Goal: Task Accomplishment & Management: Complete application form

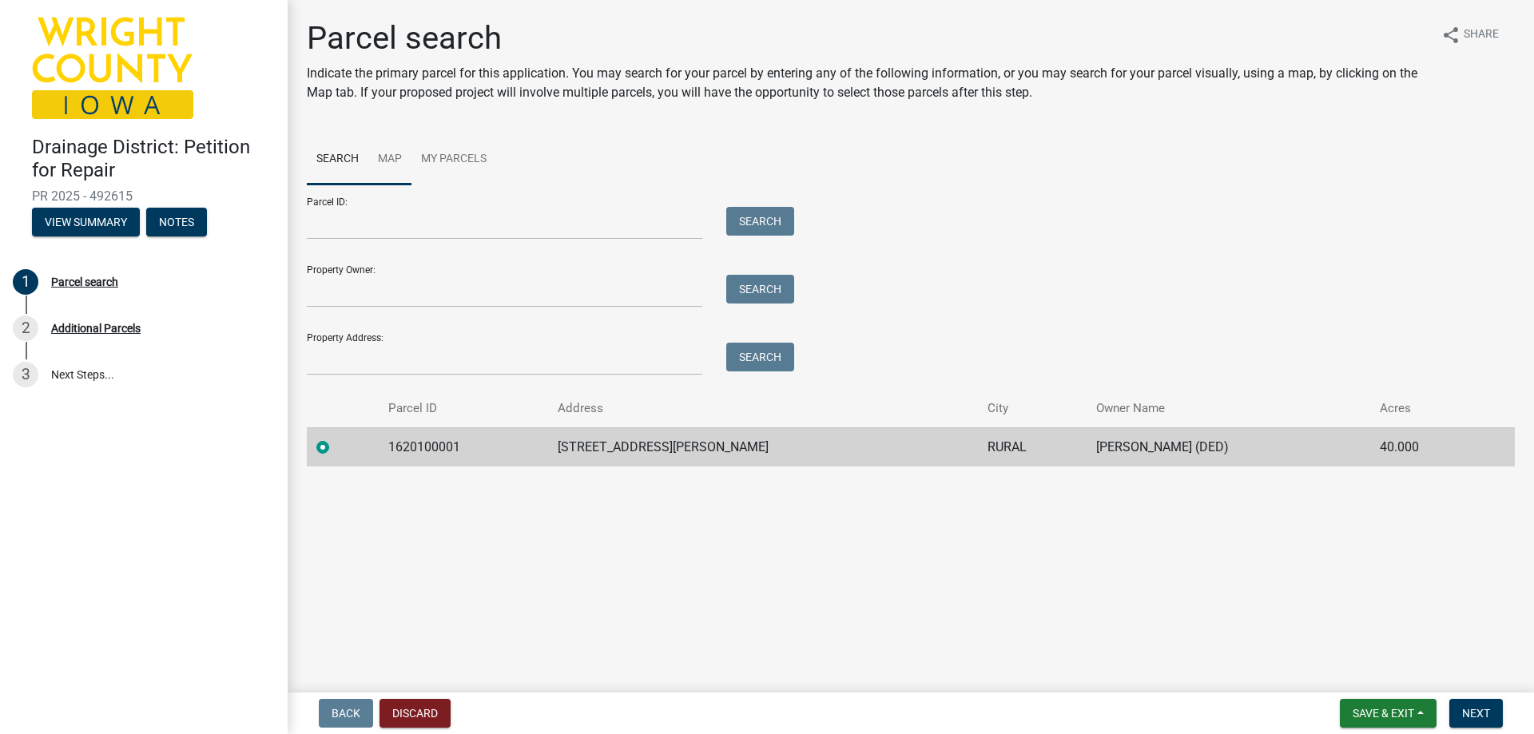
click at [388, 156] on link "Map" at bounding box center [389, 159] width 43 height 51
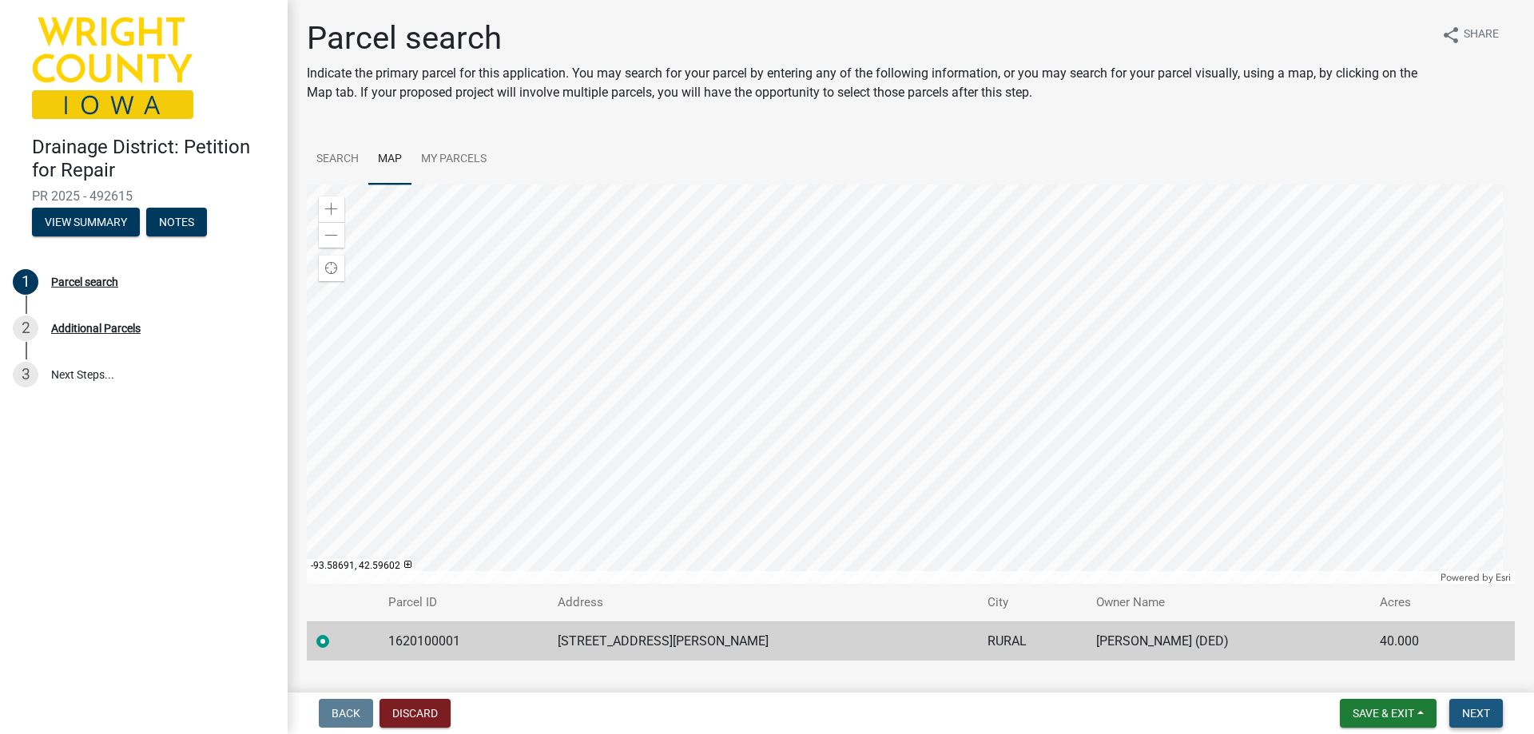
click at [1493, 705] on button "Next" at bounding box center [1477, 713] width 54 height 29
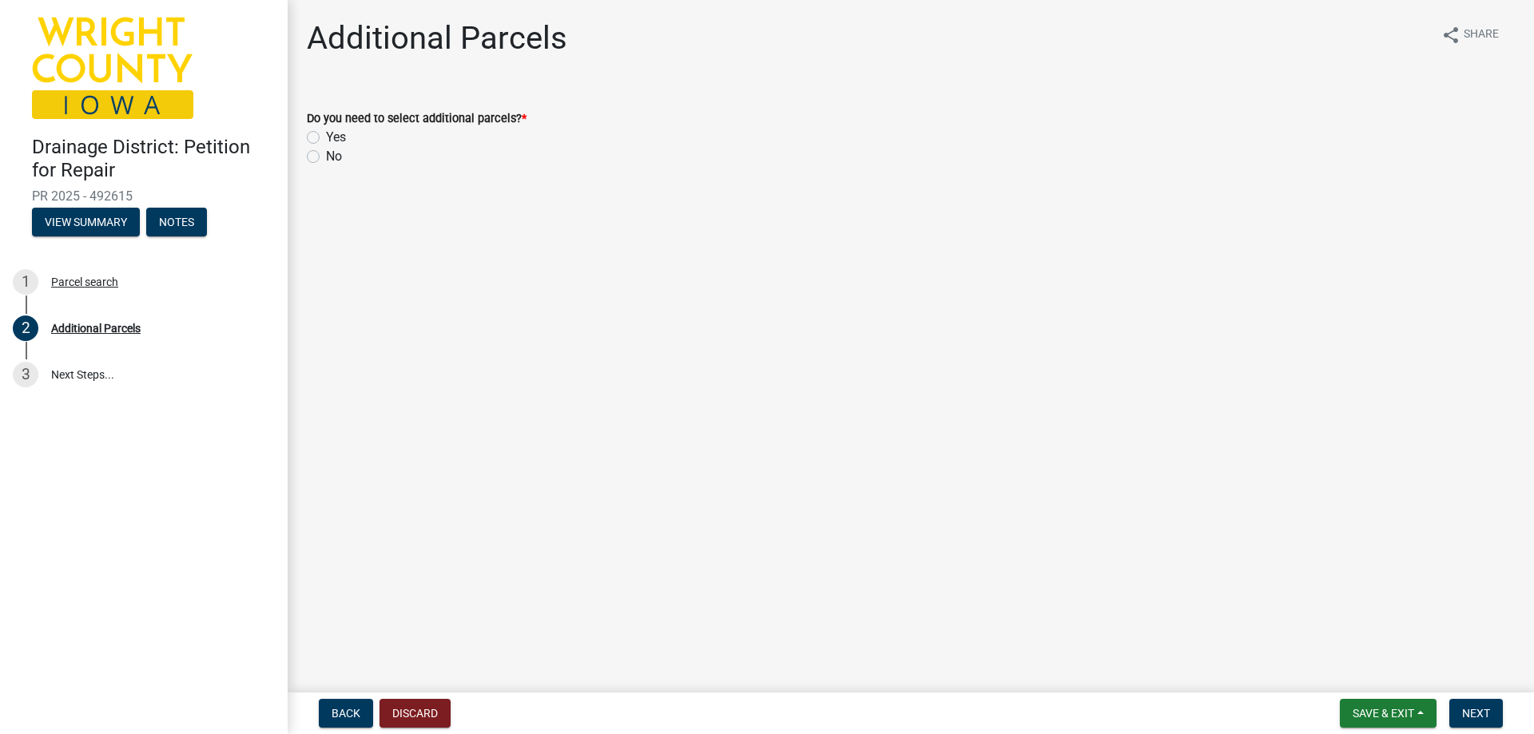
click at [326, 155] on label "No" at bounding box center [334, 156] width 16 height 19
click at [326, 155] on input "No" at bounding box center [331, 152] width 10 height 10
radio input "true"
click at [1491, 714] on button "Next" at bounding box center [1477, 713] width 54 height 29
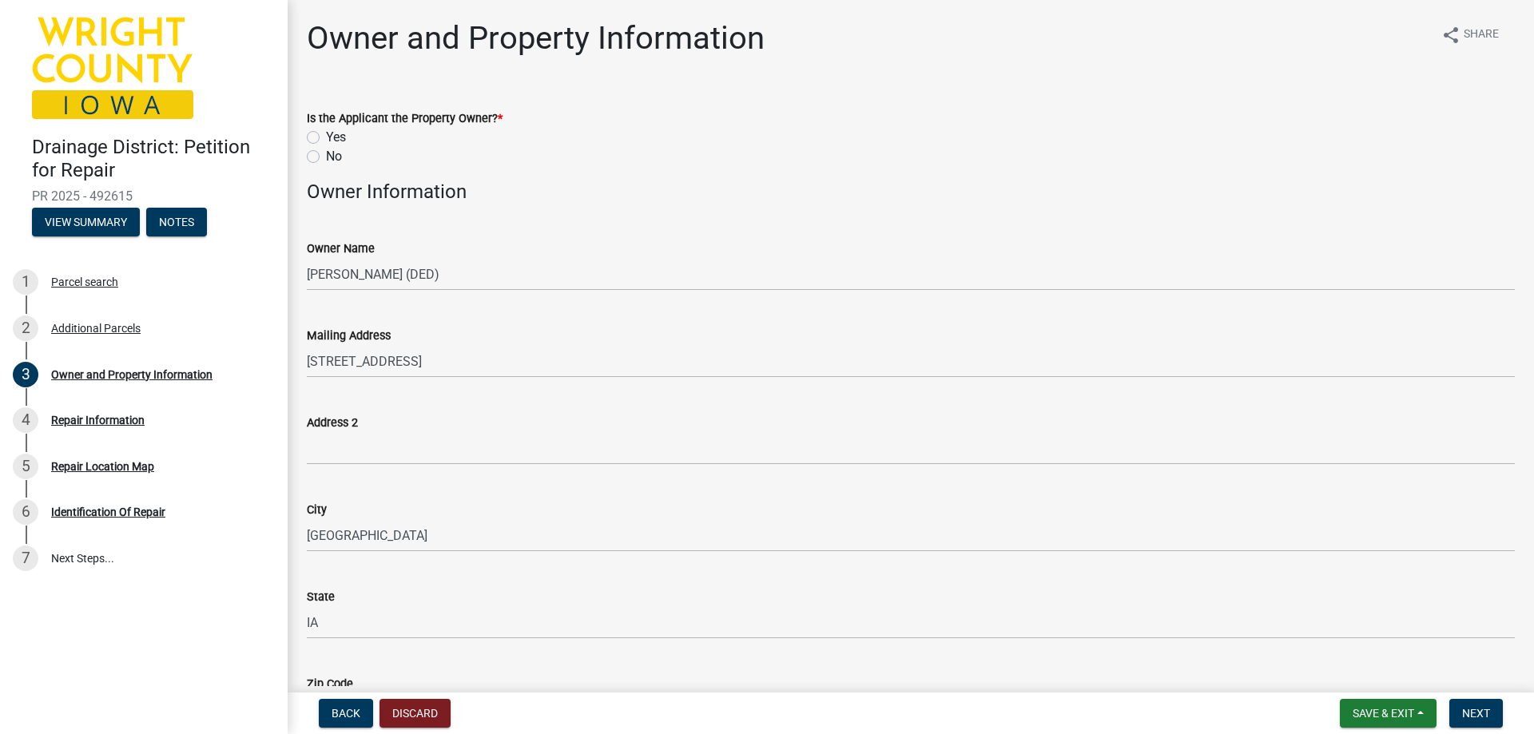
click at [326, 158] on label "No" at bounding box center [334, 156] width 16 height 19
click at [326, 157] on input "No" at bounding box center [331, 152] width 10 height 10
radio input "true"
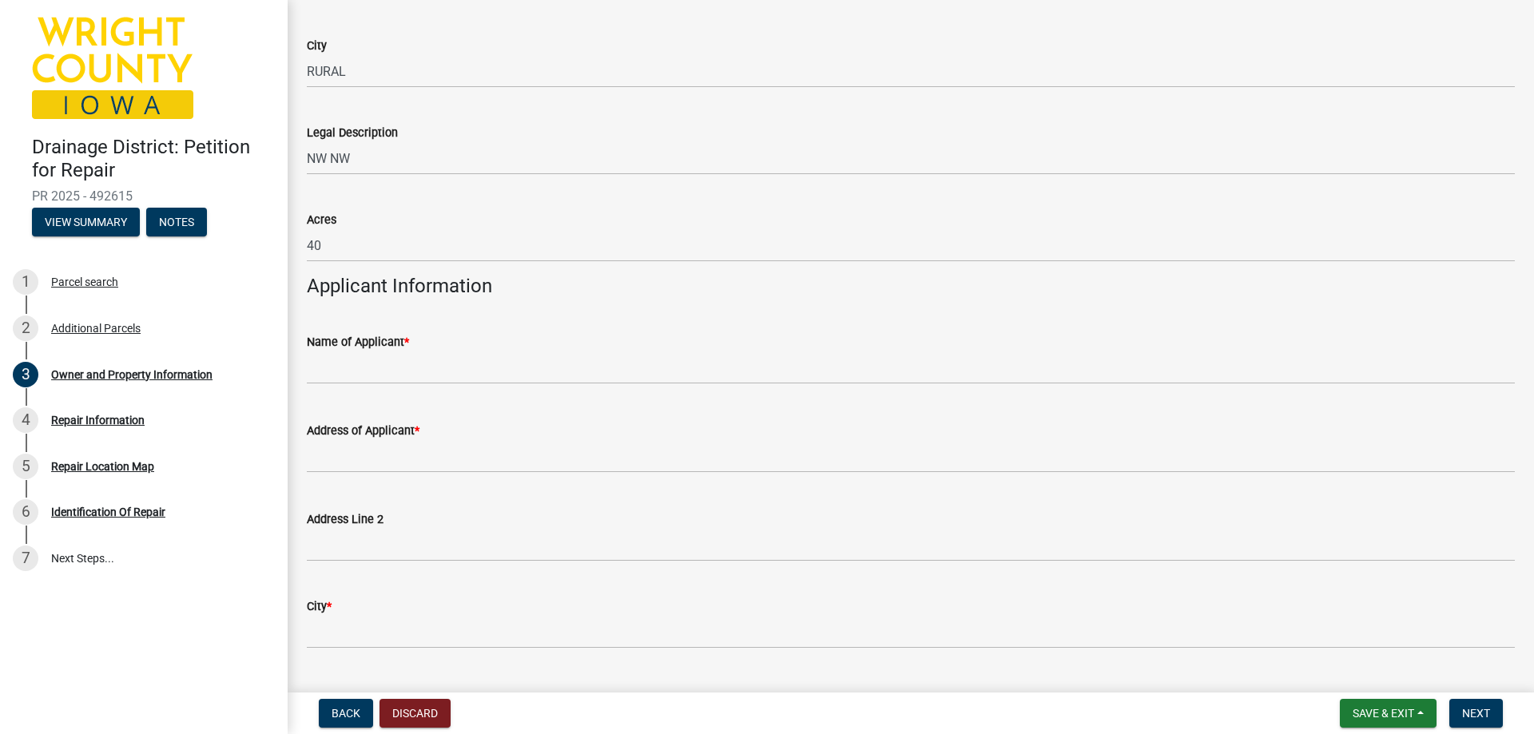
scroll to position [1119, 0]
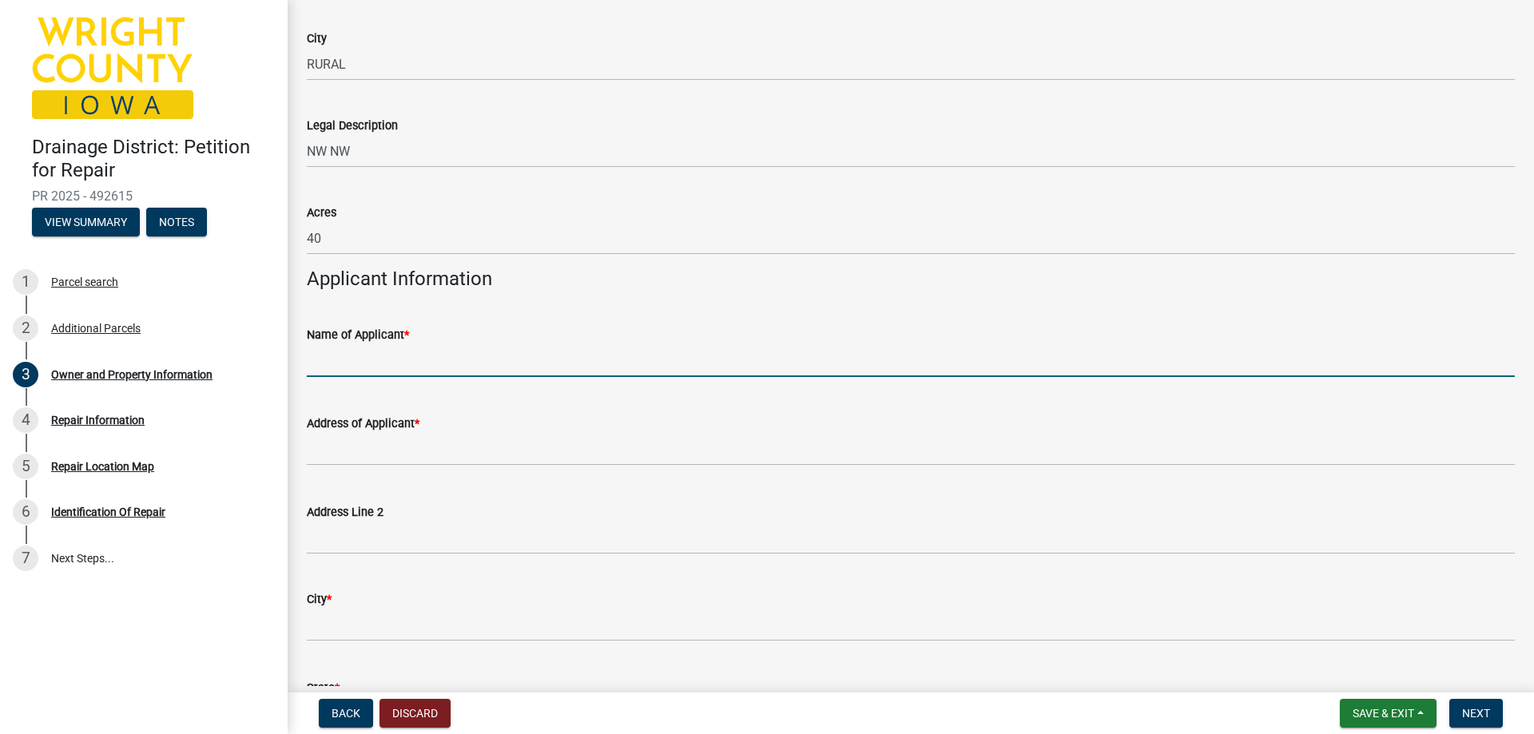
click at [470, 358] on input "Name of Applicant *" at bounding box center [911, 360] width 1208 height 33
type input "[PERSON_NAME]"
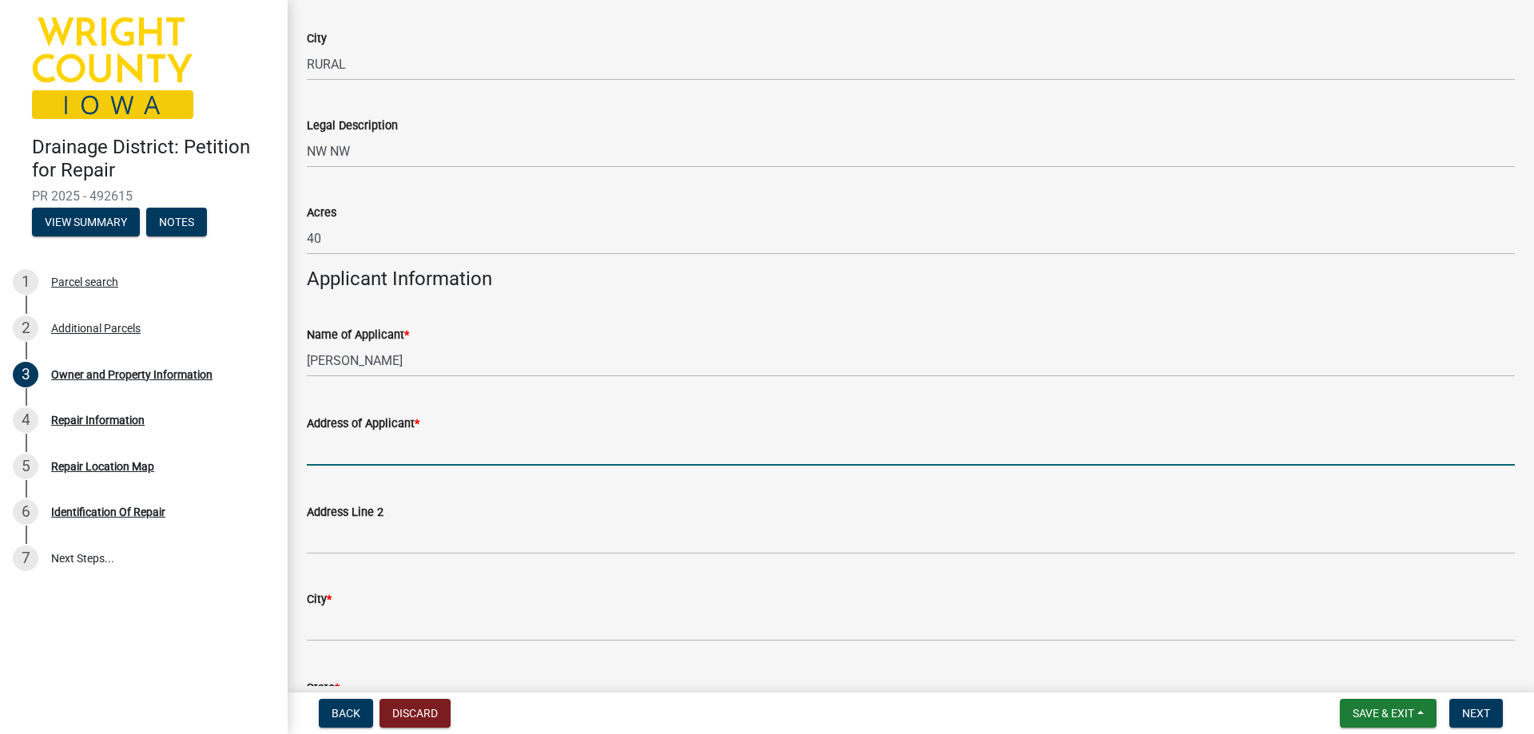
click at [417, 440] on input "Address of Applicant *" at bounding box center [911, 449] width 1208 height 33
type input "[STREET_ADDRESS][PERSON_NAME]"
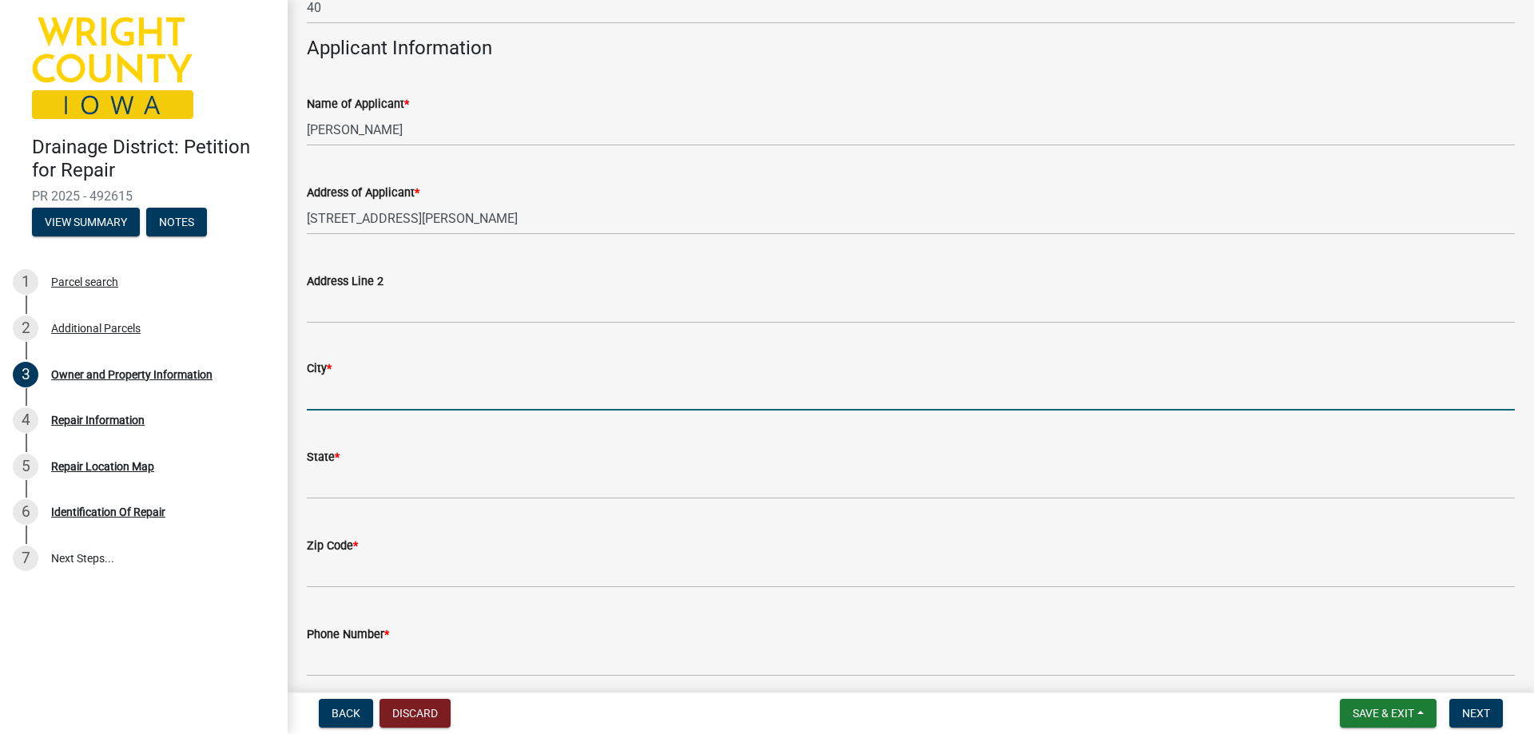
scroll to position [1358, 0]
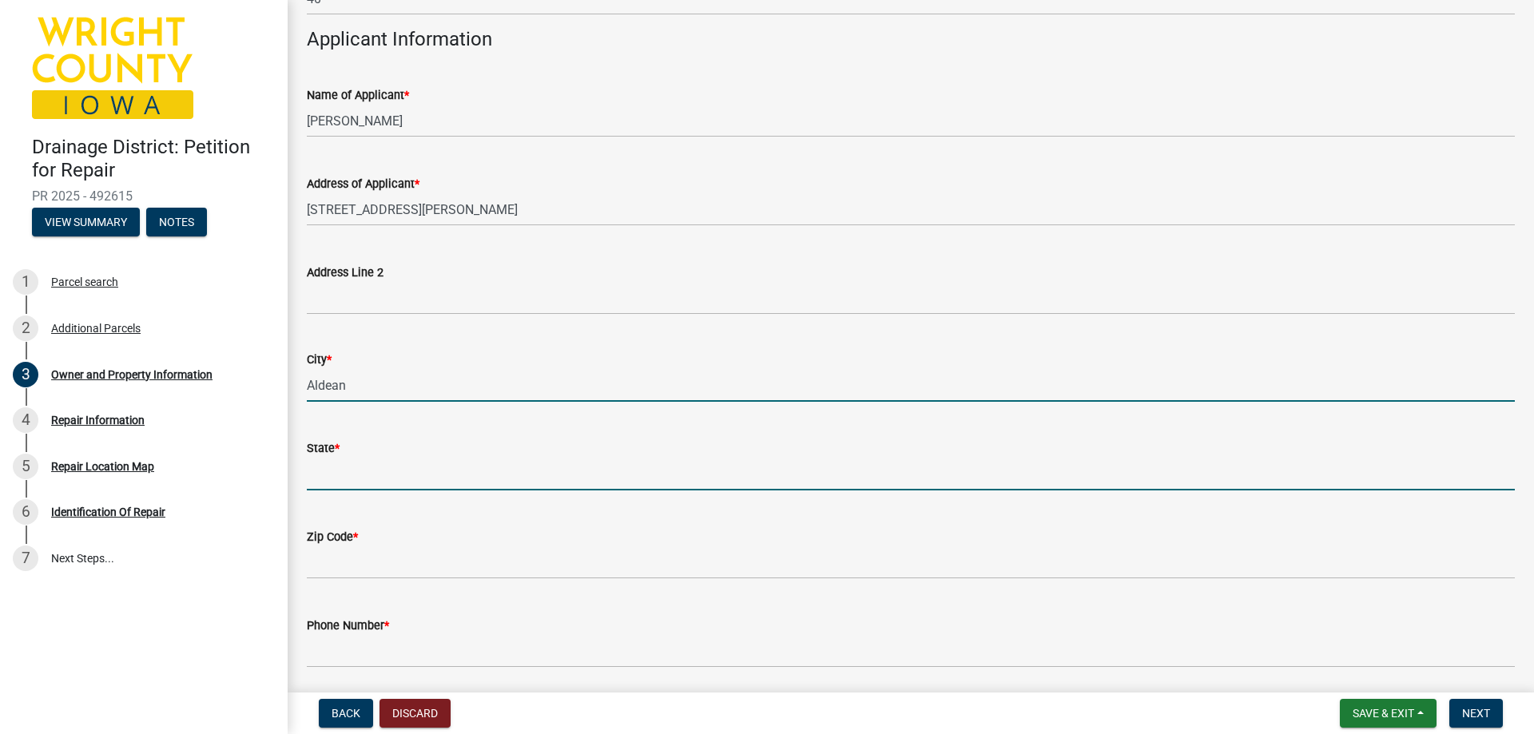
click at [336, 384] on input "Aldean" at bounding box center [911, 385] width 1208 height 33
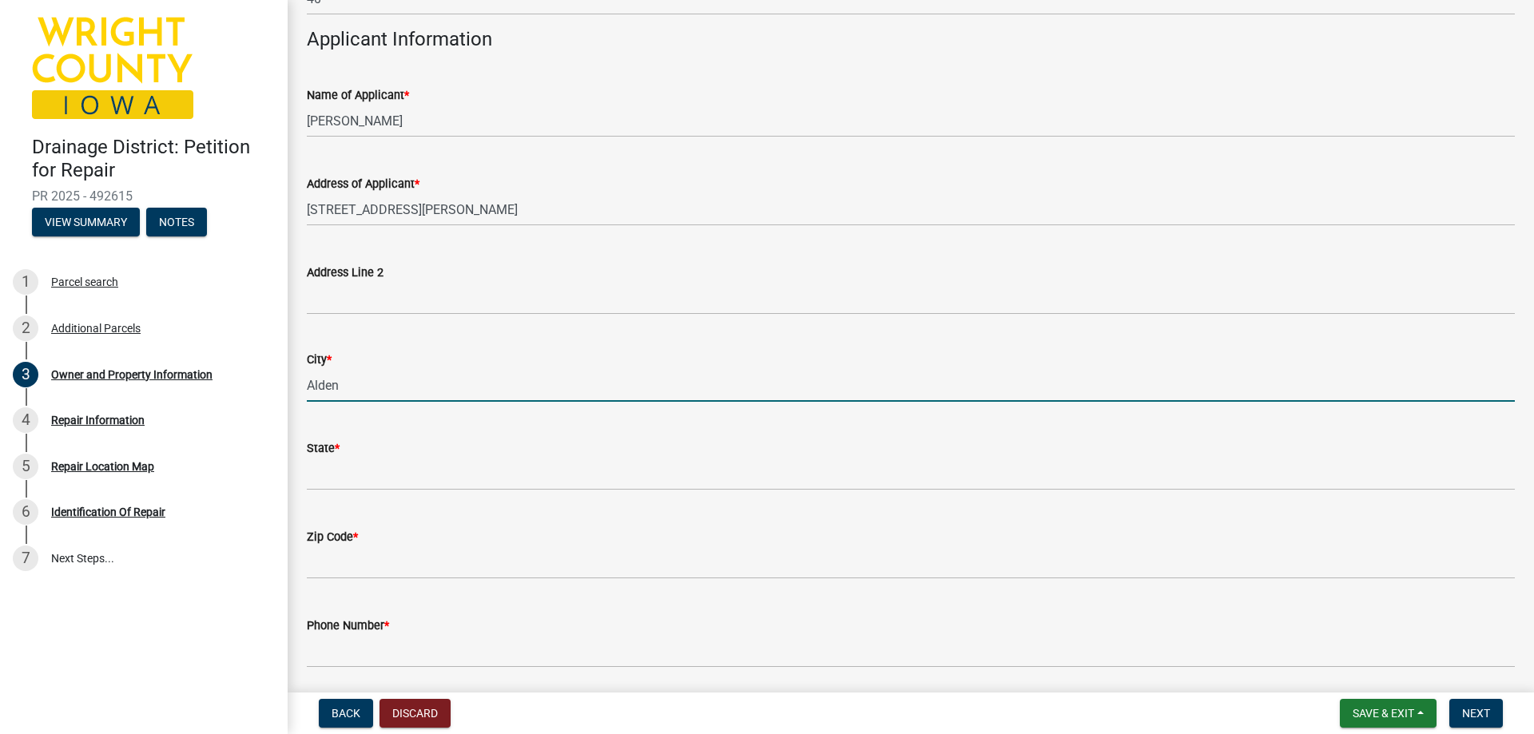
type input "Alden"
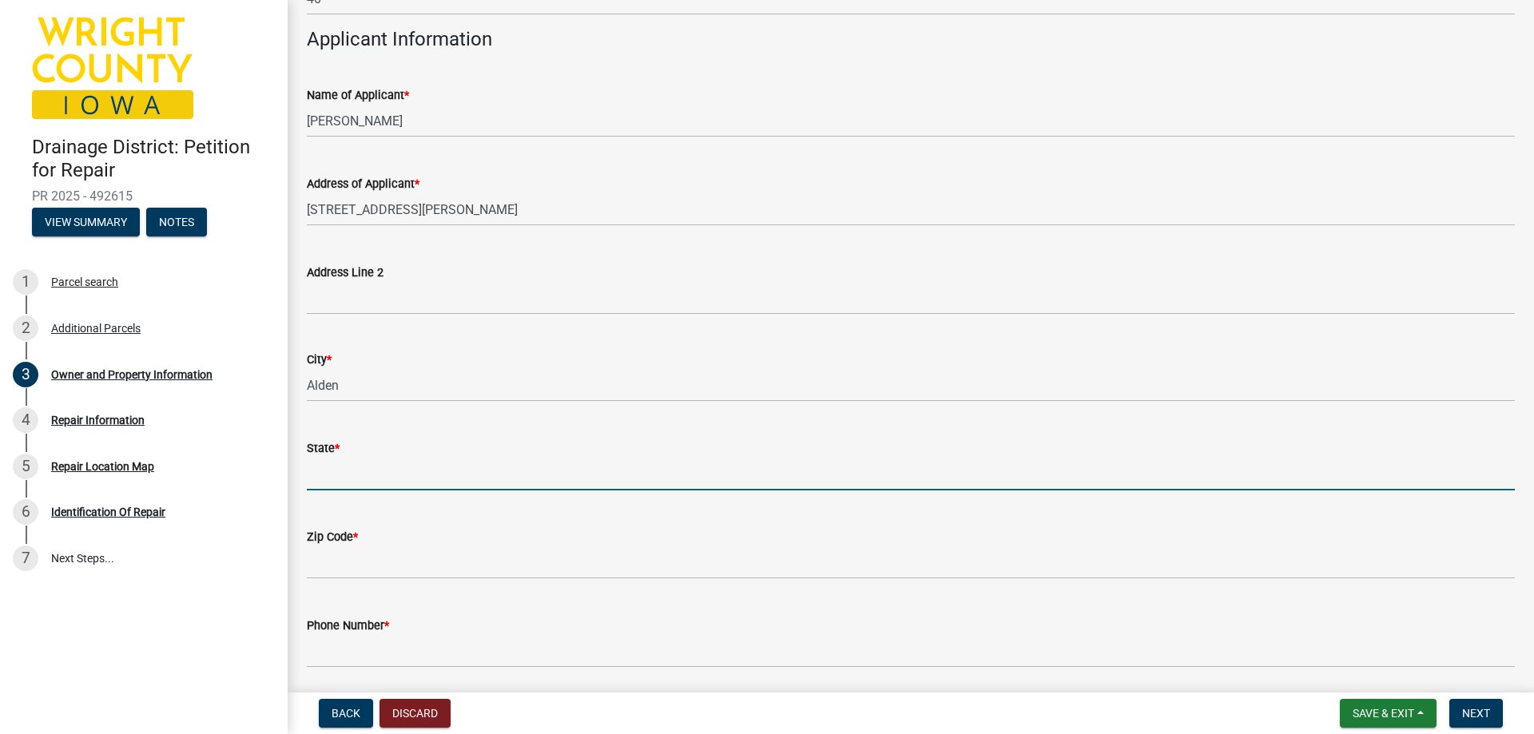
click at [360, 474] on input "State *" at bounding box center [911, 474] width 1208 height 33
type input "IA"
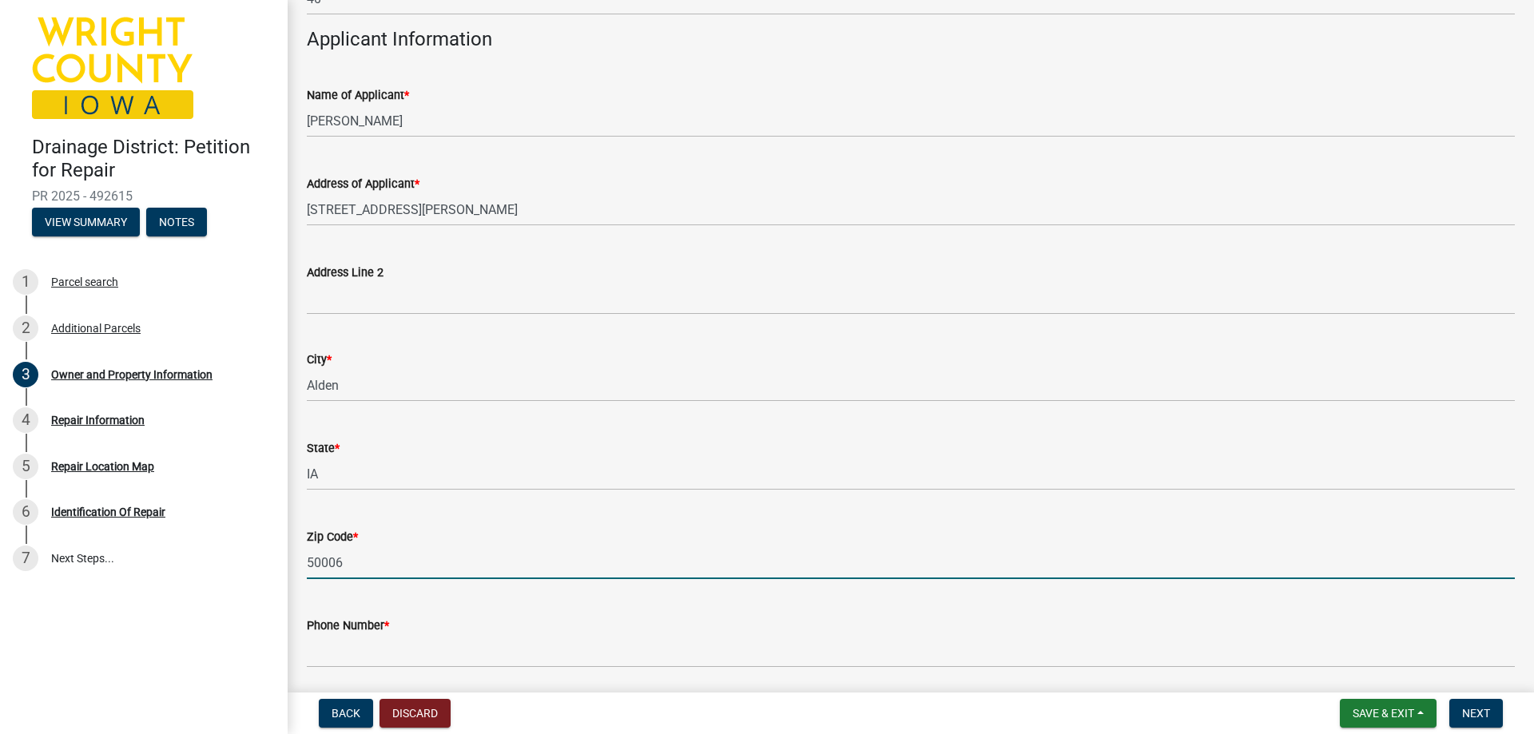
type input "50006"
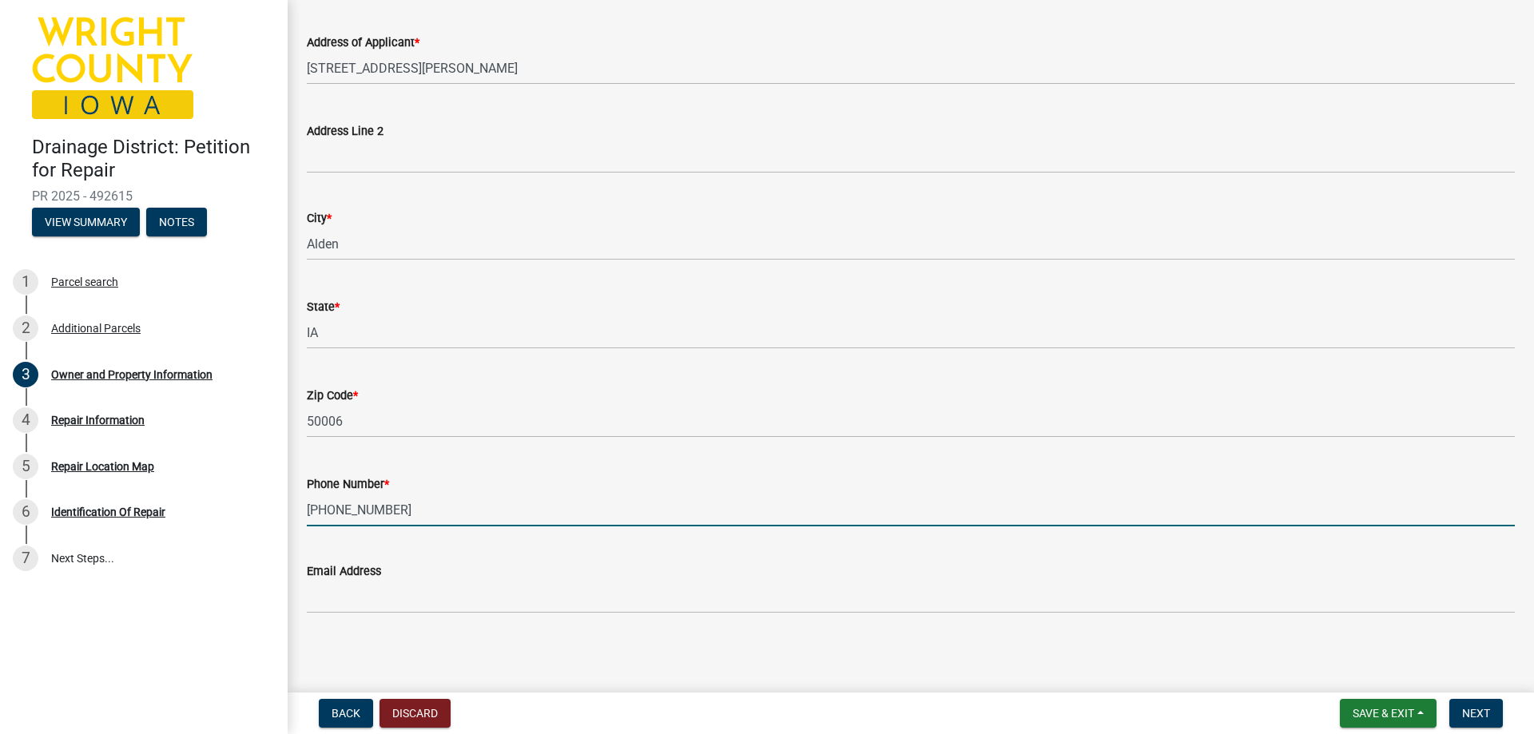
scroll to position [1502, 0]
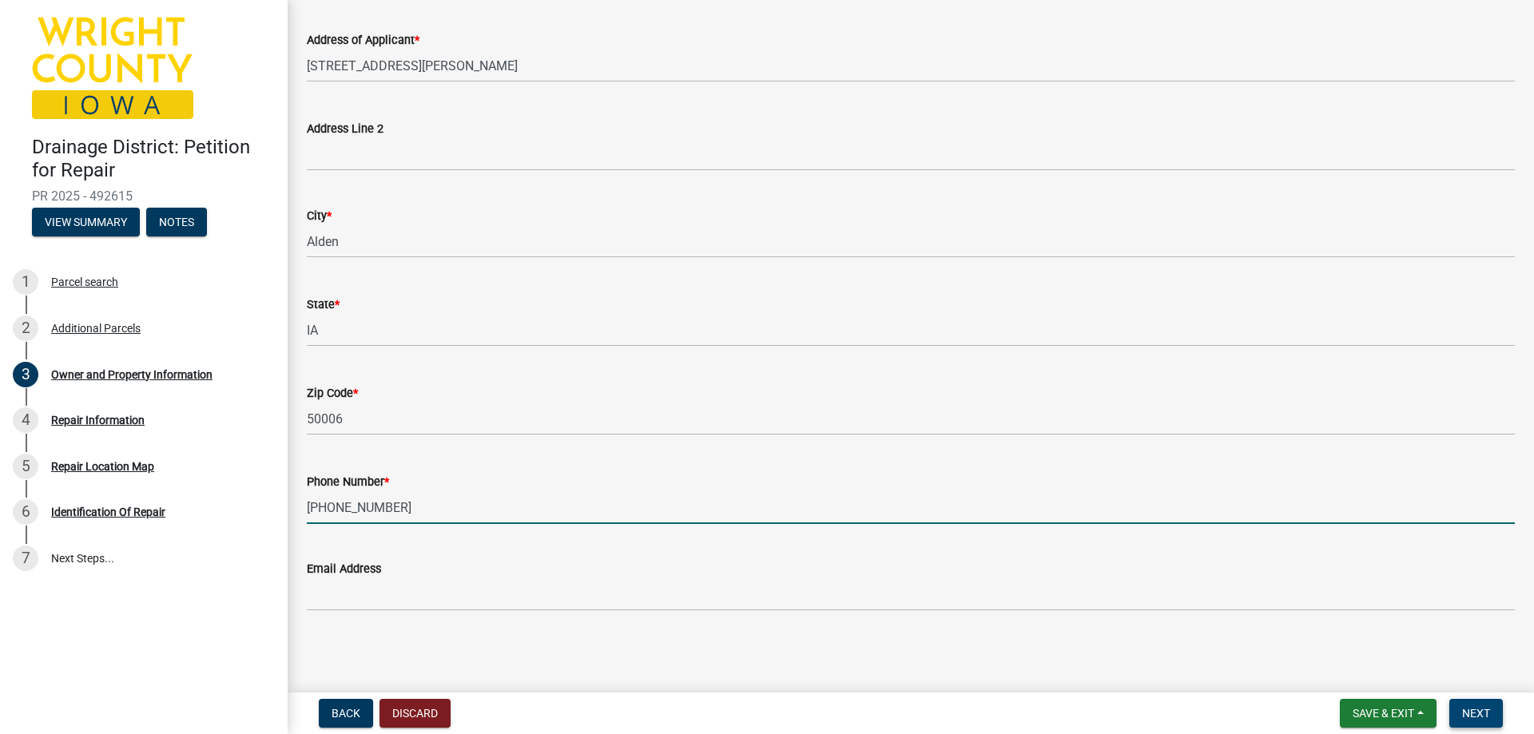
type input "[PHONE_NUMBER]"
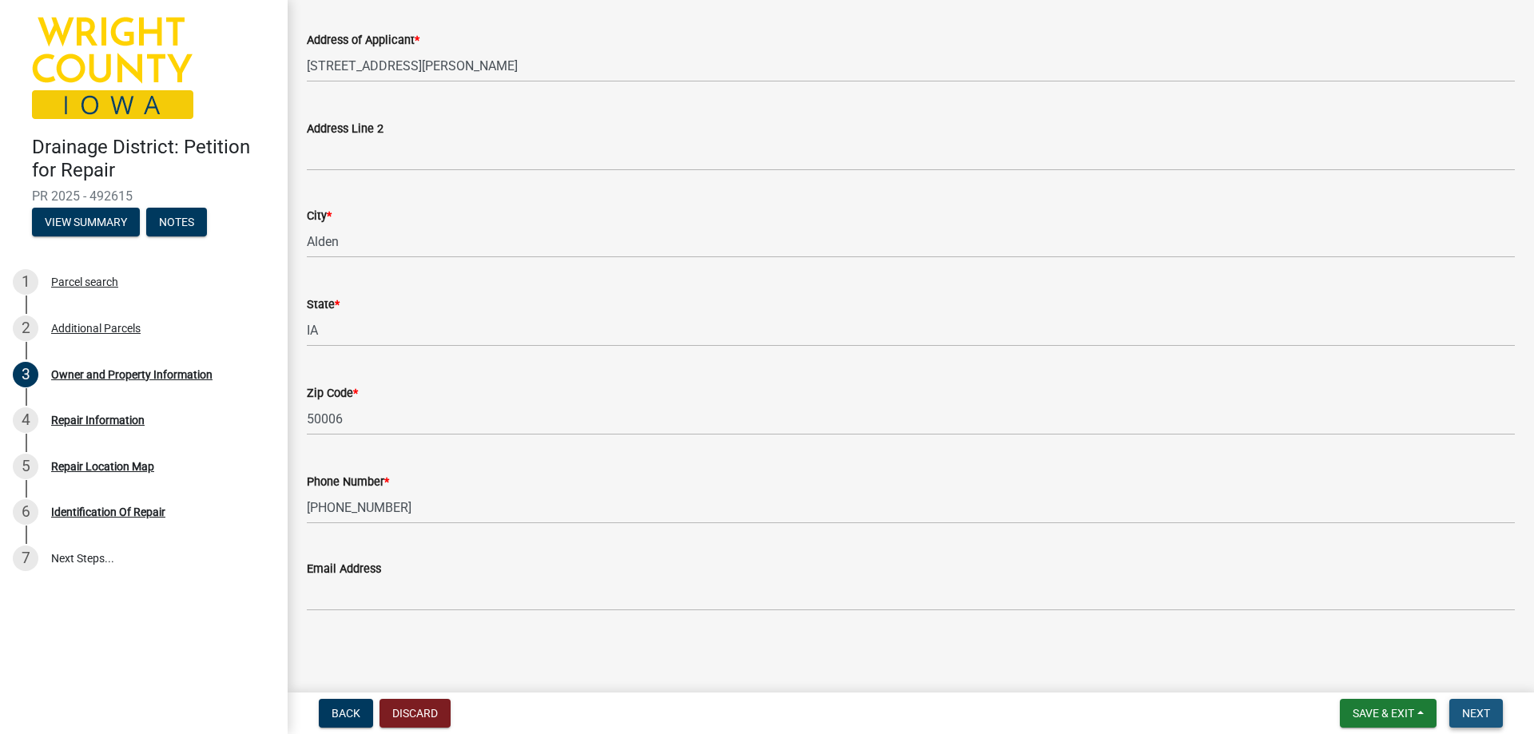
click at [1475, 704] on button "Next" at bounding box center [1477, 713] width 54 height 29
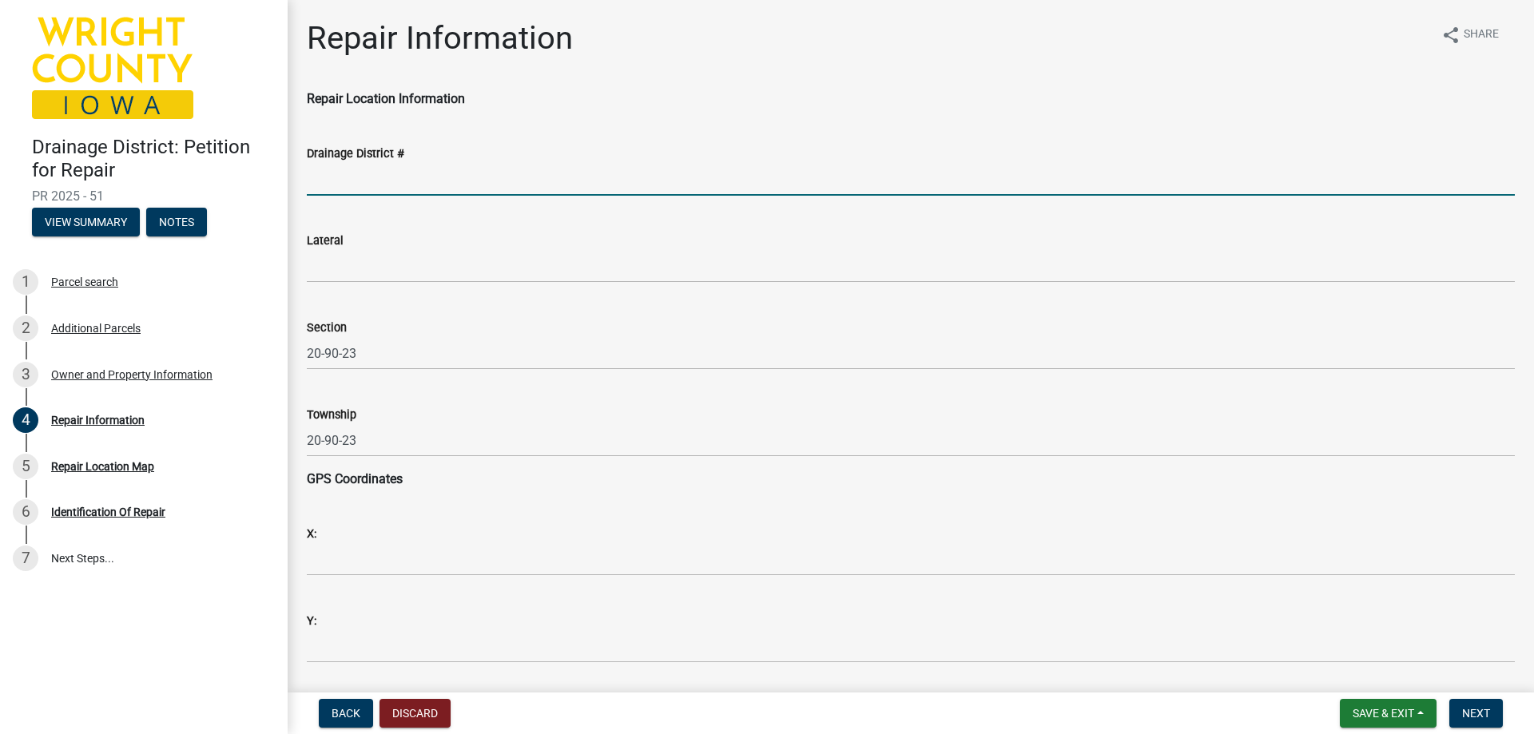
click at [376, 173] on input "Drainage District #" at bounding box center [911, 179] width 1208 height 33
type input "96"
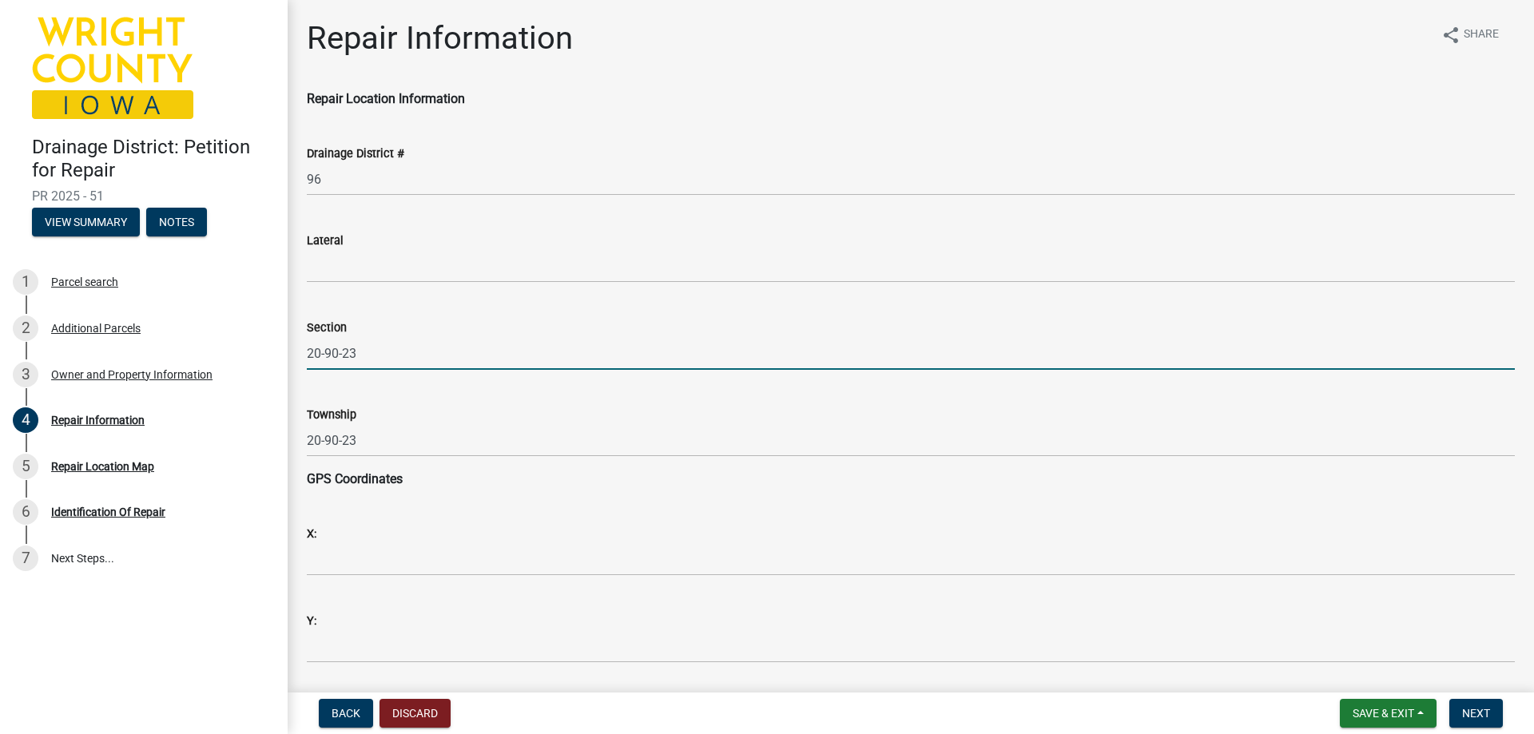
drag, startPoint x: 359, startPoint y: 348, endPoint x: 324, endPoint y: 343, distance: 35.6
click at [324, 343] on input "20-90-23" at bounding box center [911, 353] width 1208 height 33
type input "20"
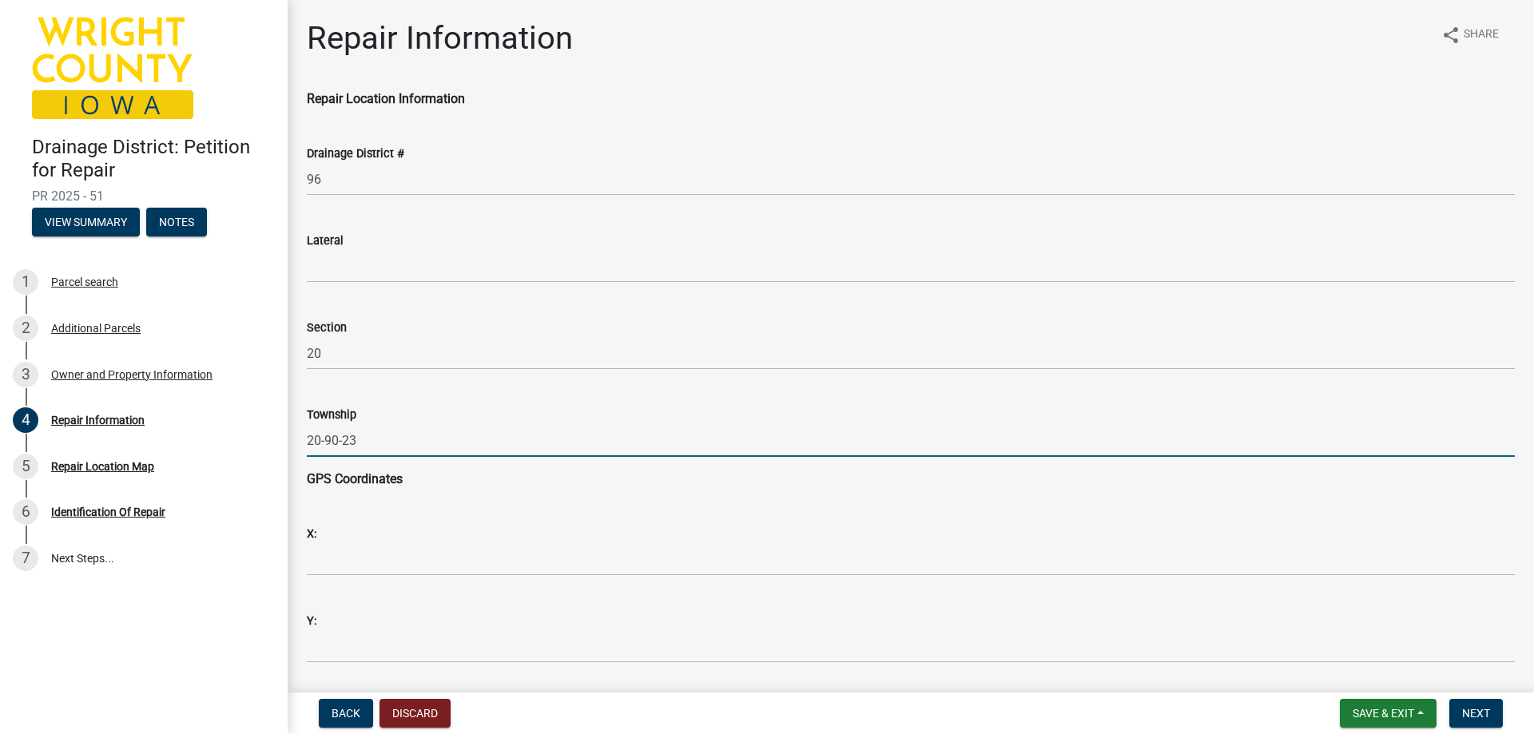
drag, startPoint x: 366, startPoint y: 443, endPoint x: 297, endPoint y: 447, distance: 68.8
click at [296, 447] on div "Township 20-90-23" at bounding box center [911, 420] width 1232 height 74
type input "[PERSON_NAME]"
click at [1474, 707] on span "Next" at bounding box center [1476, 713] width 28 height 13
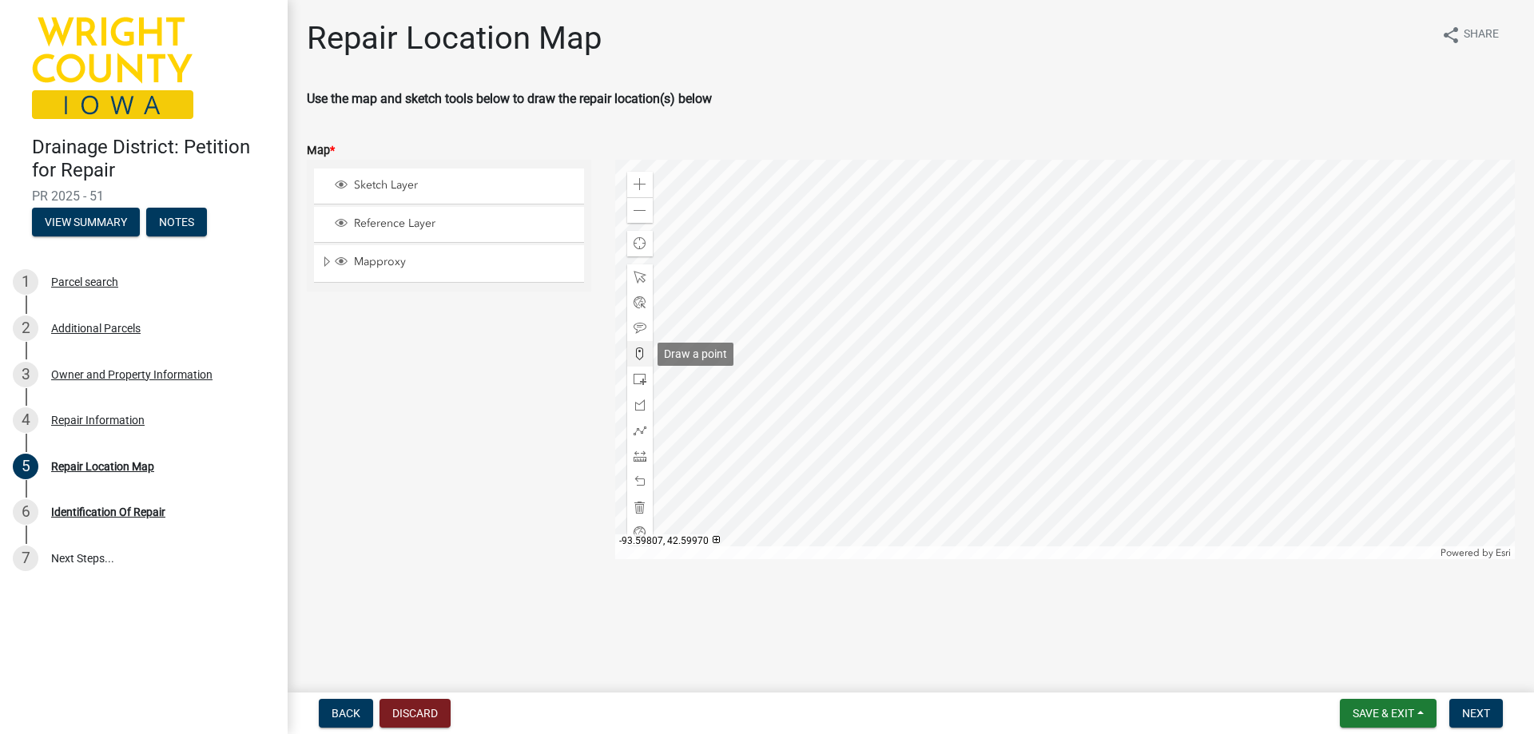
click at [641, 352] on span at bounding box center [640, 354] width 13 height 13
click at [725, 332] on div at bounding box center [1065, 360] width 901 height 400
click at [1484, 709] on span "Next" at bounding box center [1476, 713] width 28 height 13
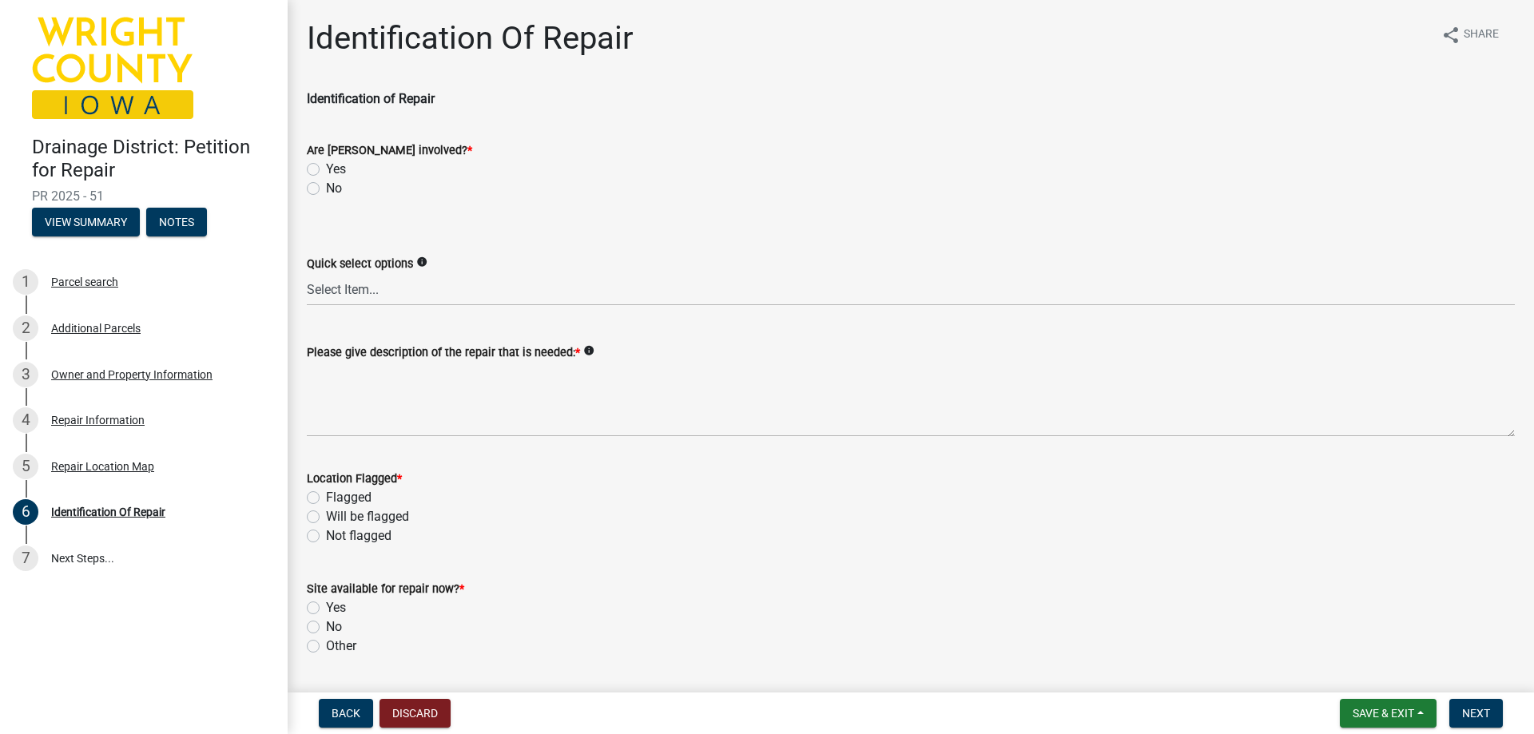
click at [326, 189] on label "No" at bounding box center [334, 188] width 16 height 19
click at [326, 189] on input "No" at bounding box center [331, 184] width 10 height 10
radio input "true"
click at [351, 288] on select "Select Item... Blowout Sloughing Washout Bulkhead Beaver dam Exposed tile Culve…" at bounding box center [911, 289] width 1208 height 33
click at [307, 273] on select "Select Item... Blowout Sloughing Washout Bulkhead Beaver dam Exposed tile Culve…" at bounding box center [911, 289] width 1208 height 33
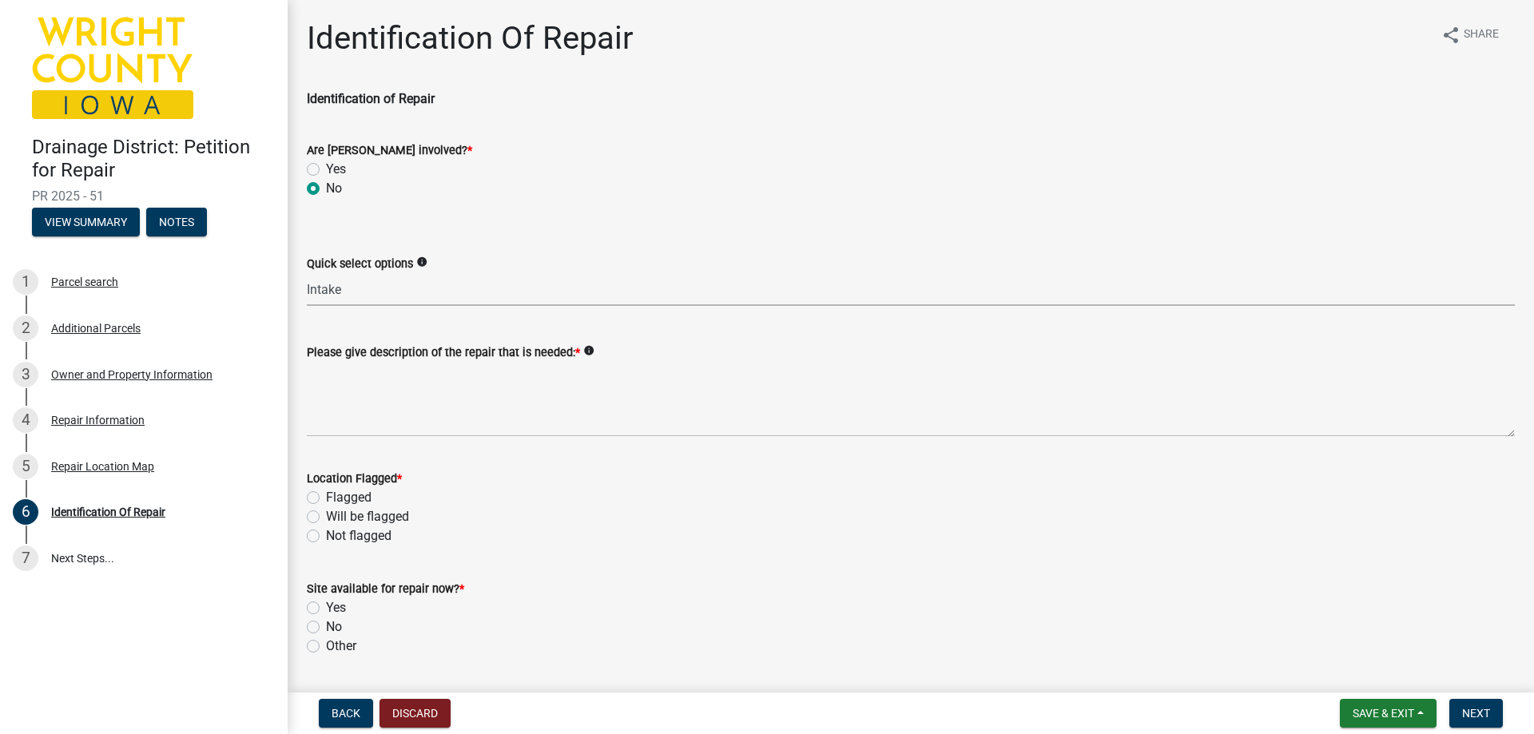
select select "0d445908-5845-447a-a38a-01e385d13852"
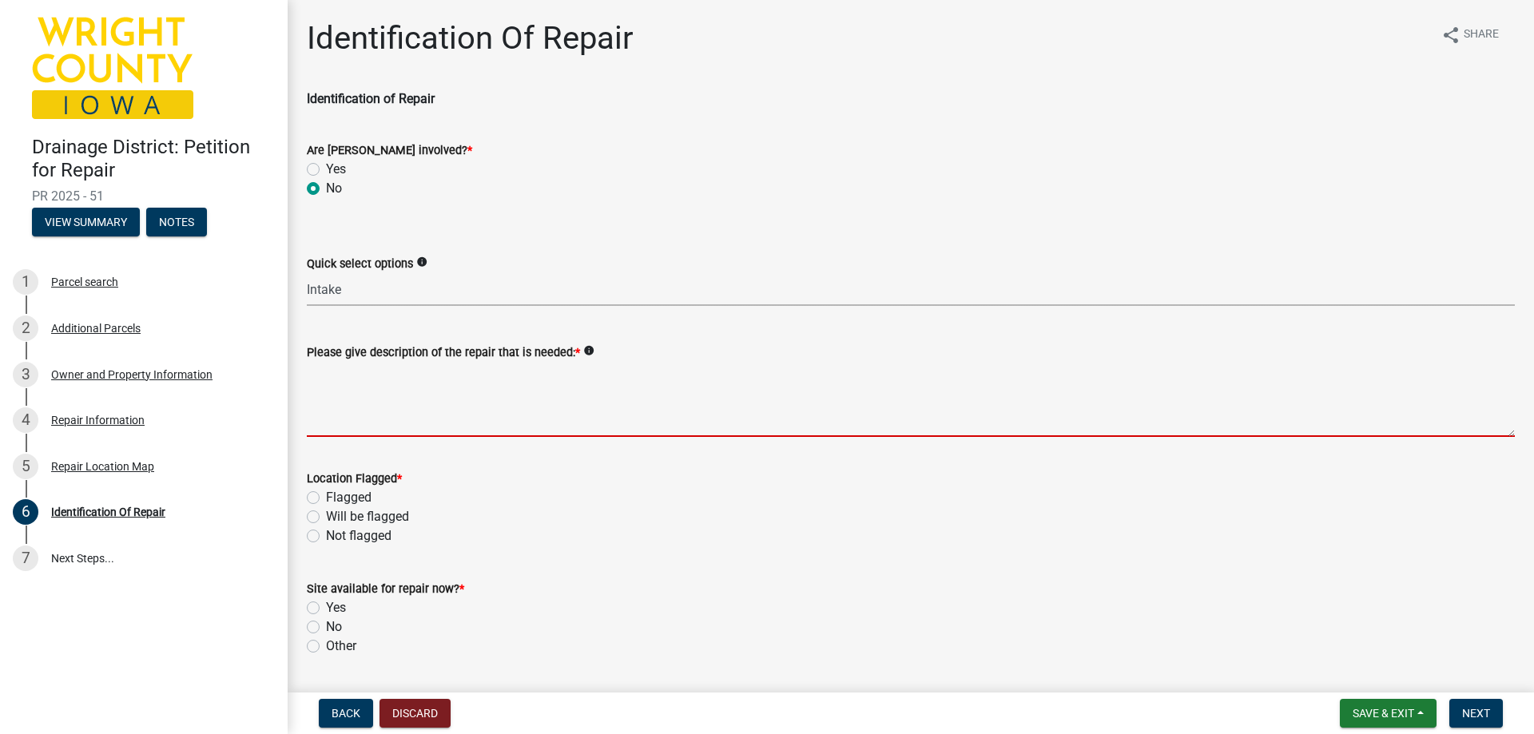
click at [345, 420] on textarea "Please give description of the repair that is needed: *" at bounding box center [911, 399] width 1208 height 75
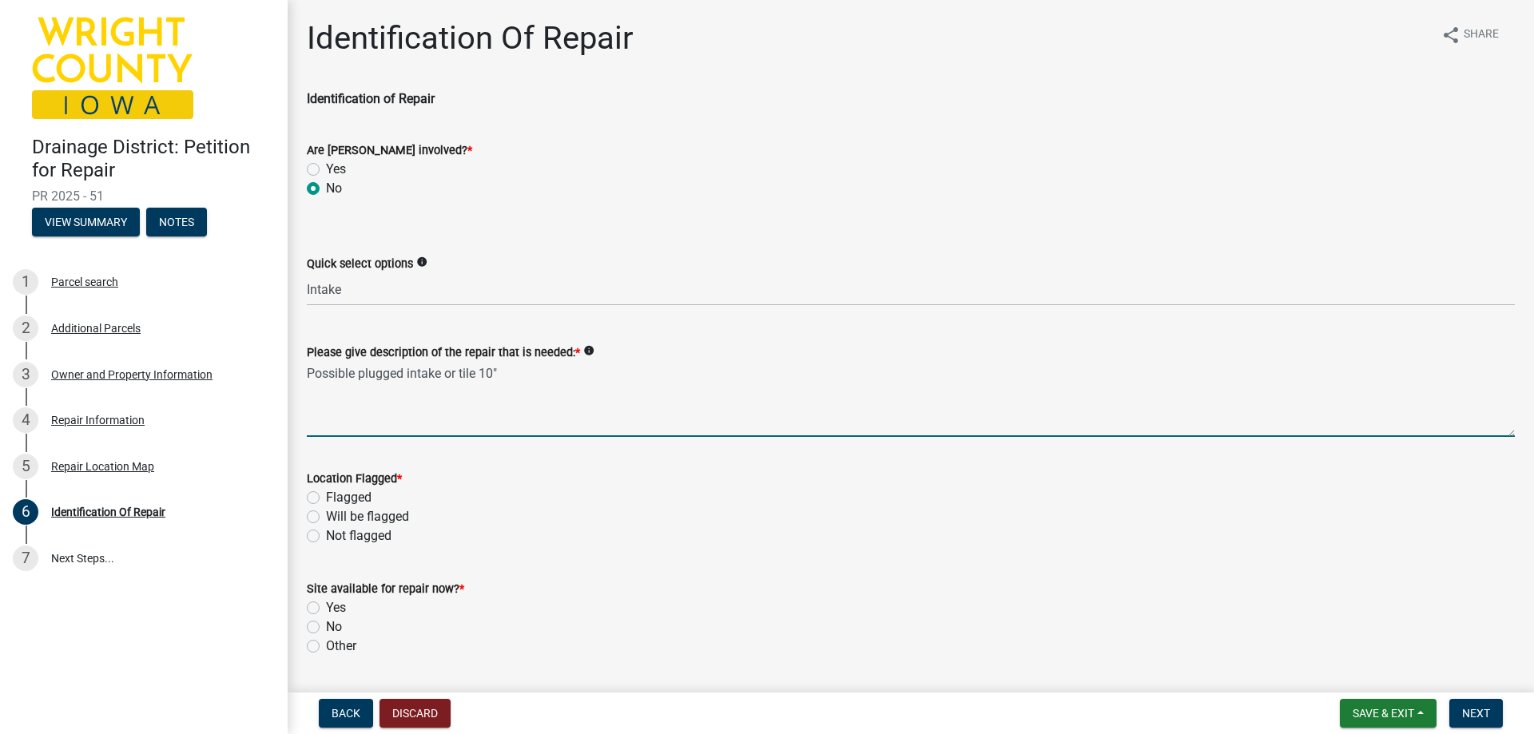
type textarea "Possible plugged intake or tile 10""
click at [326, 517] on label "Will be flagged" at bounding box center [367, 516] width 83 height 19
click at [326, 517] on input "Will be flagged" at bounding box center [331, 512] width 10 height 10
radio input "true"
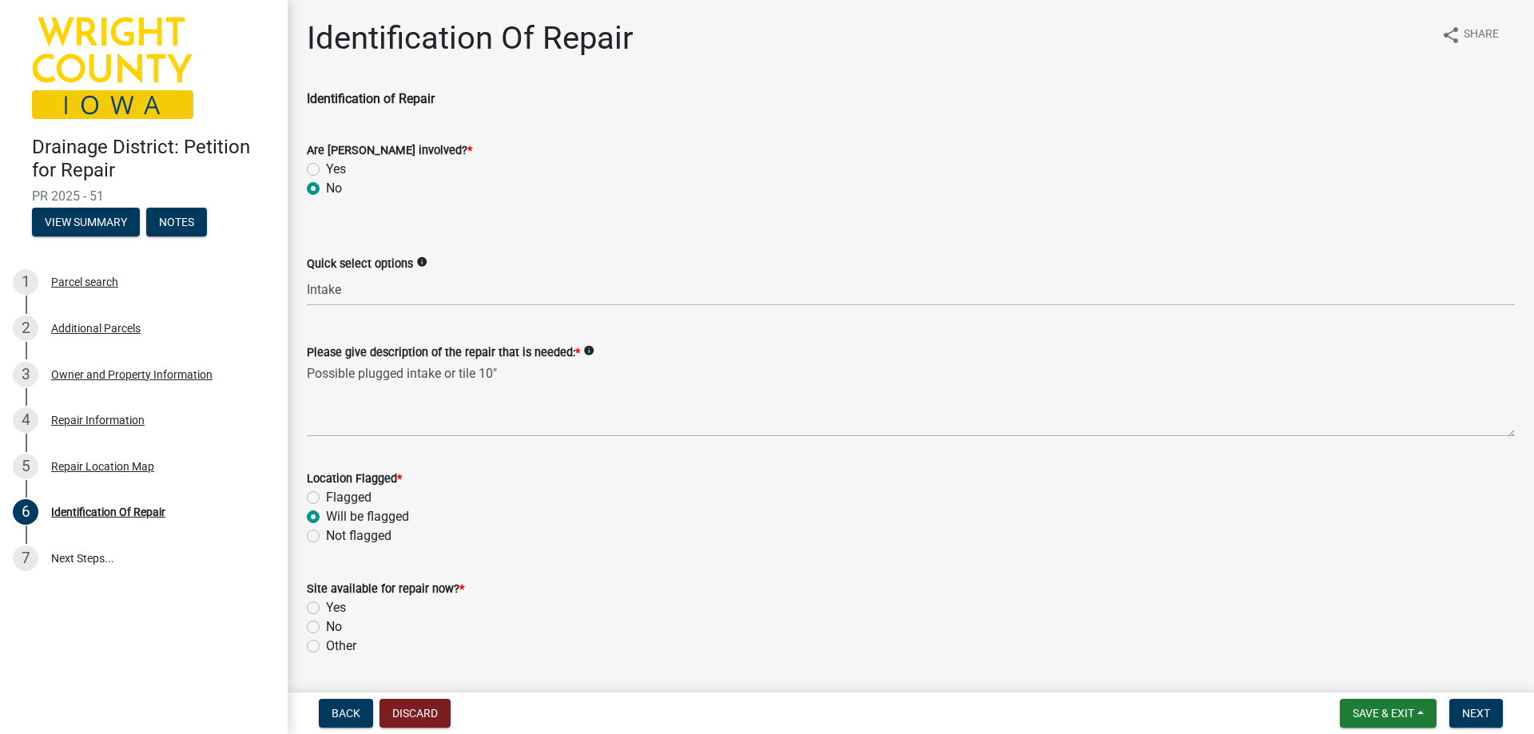
scroll to position [80, 0]
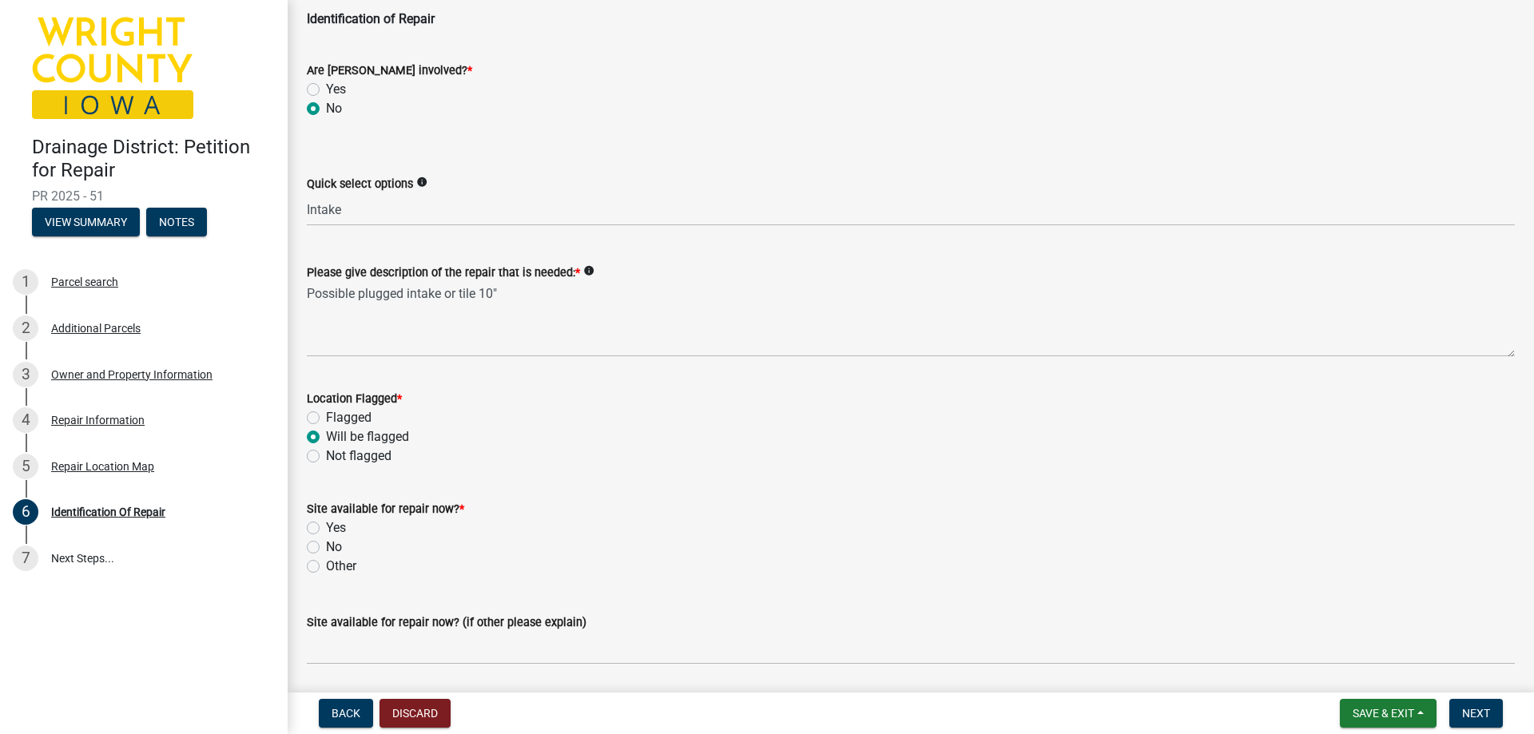
click at [326, 530] on label "Yes" at bounding box center [336, 528] width 20 height 19
click at [326, 529] on input "Yes" at bounding box center [331, 524] width 10 height 10
radio input "true"
click at [1489, 715] on span "Next" at bounding box center [1476, 713] width 28 height 13
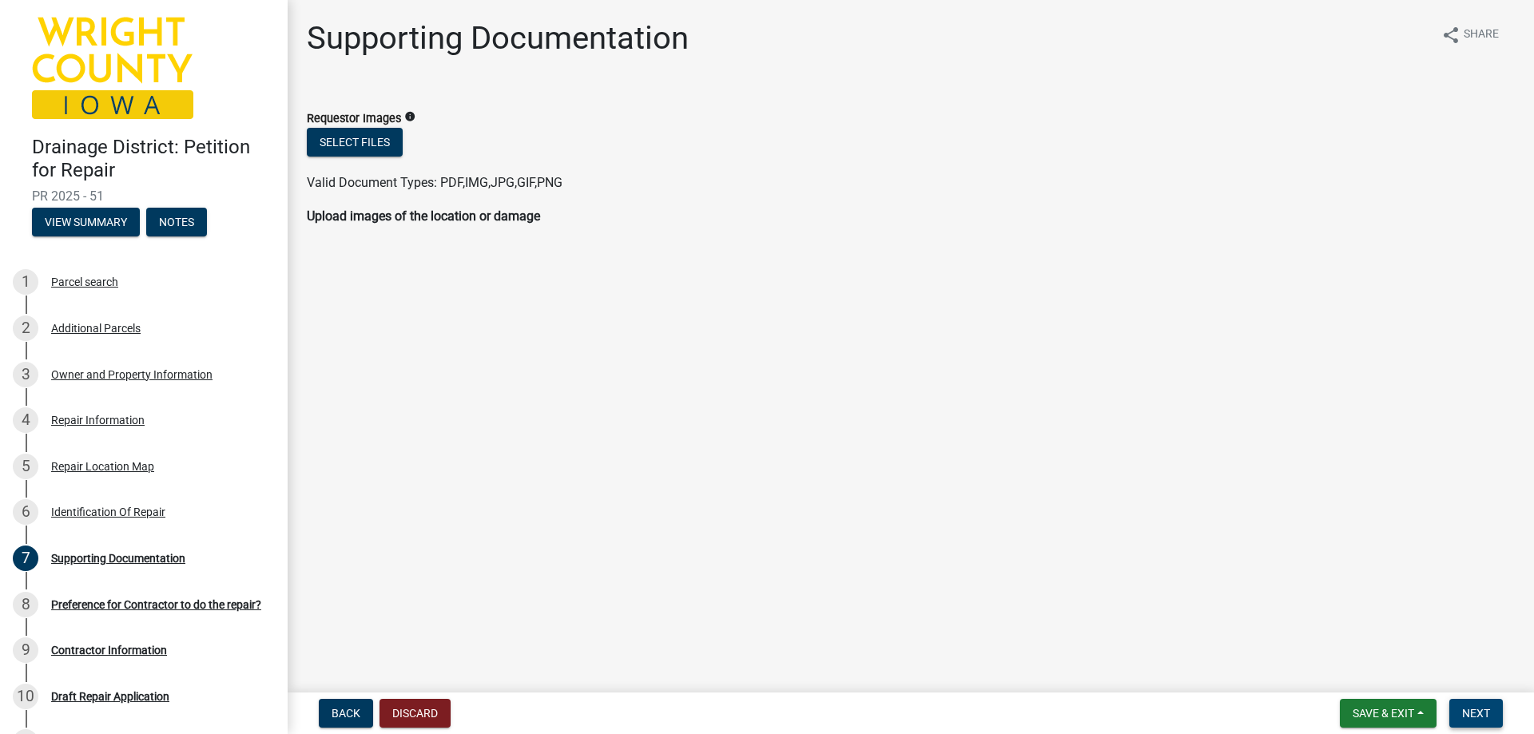
click at [1479, 719] on span "Next" at bounding box center [1476, 713] width 28 height 13
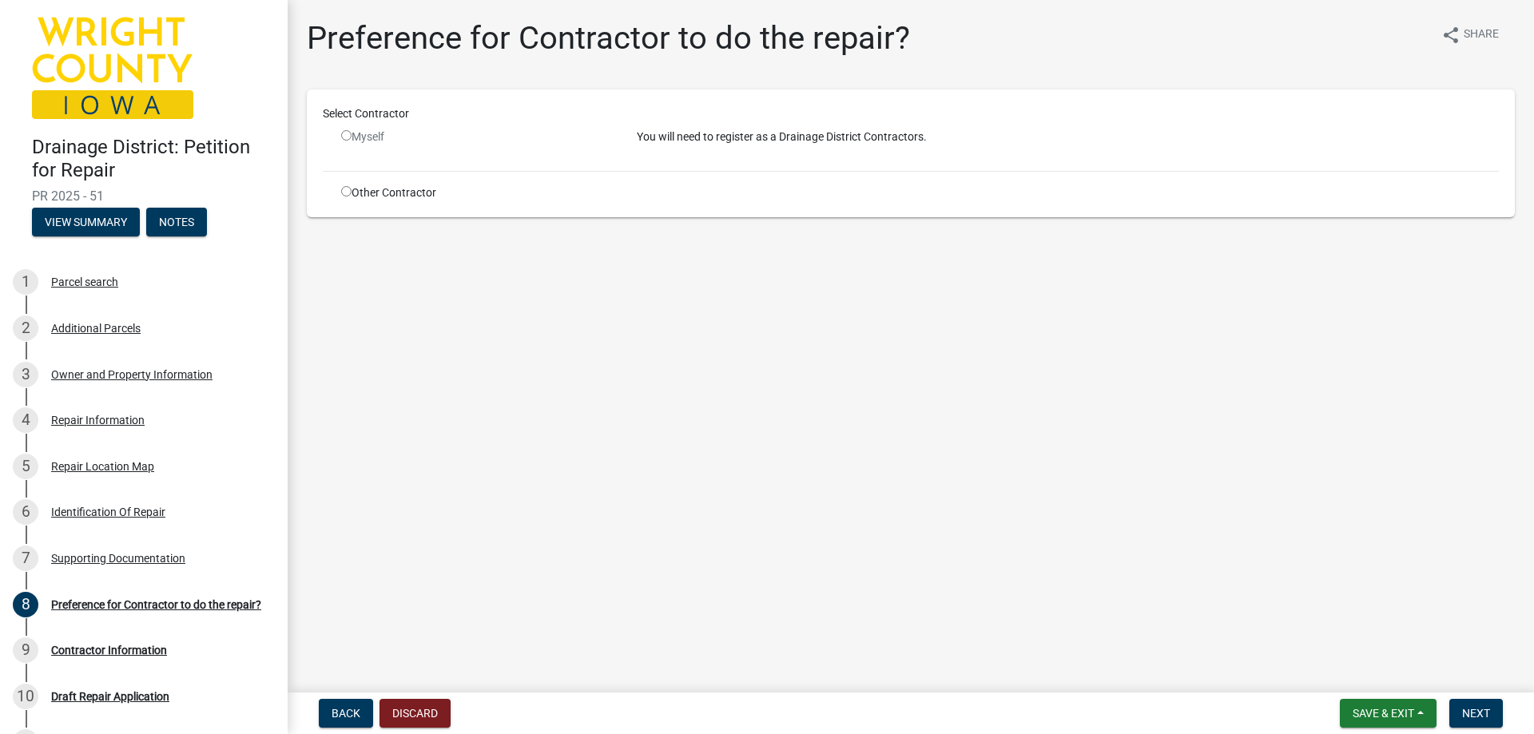
click at [346, 193] on input "radio" at bounding box center [346, 191] width 10 height 10
radio input "true"
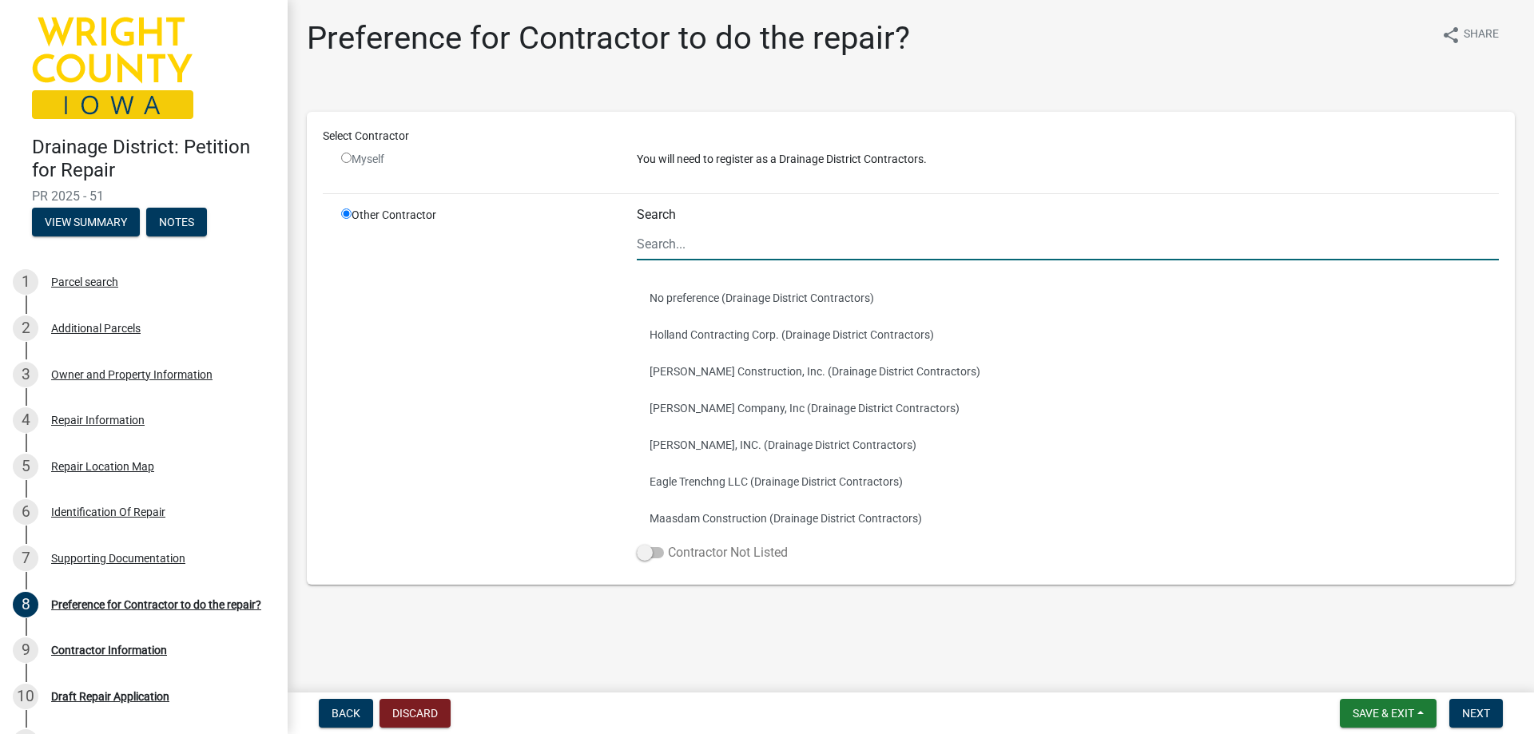
click at [706, 553] on label "Contractor Not Listed" at bounding box center [712, 552] width 151 height 19
click at [668, 543] on input "Contractor Not Listed" at bounding box center [668, 543] width 0 height 0
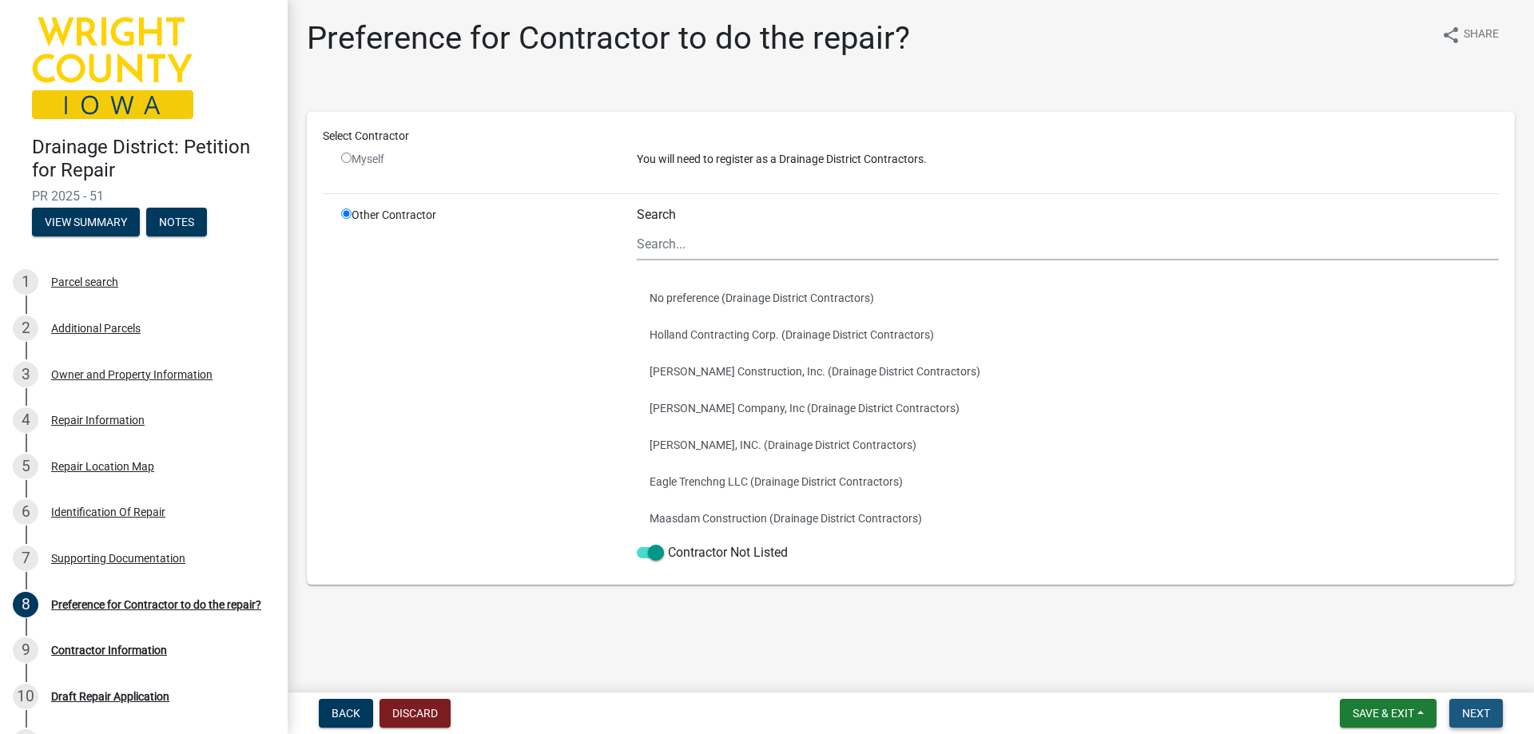
click at [1495, 713] on button "Next" at bounding box center [1477, 713] width 54 height 29
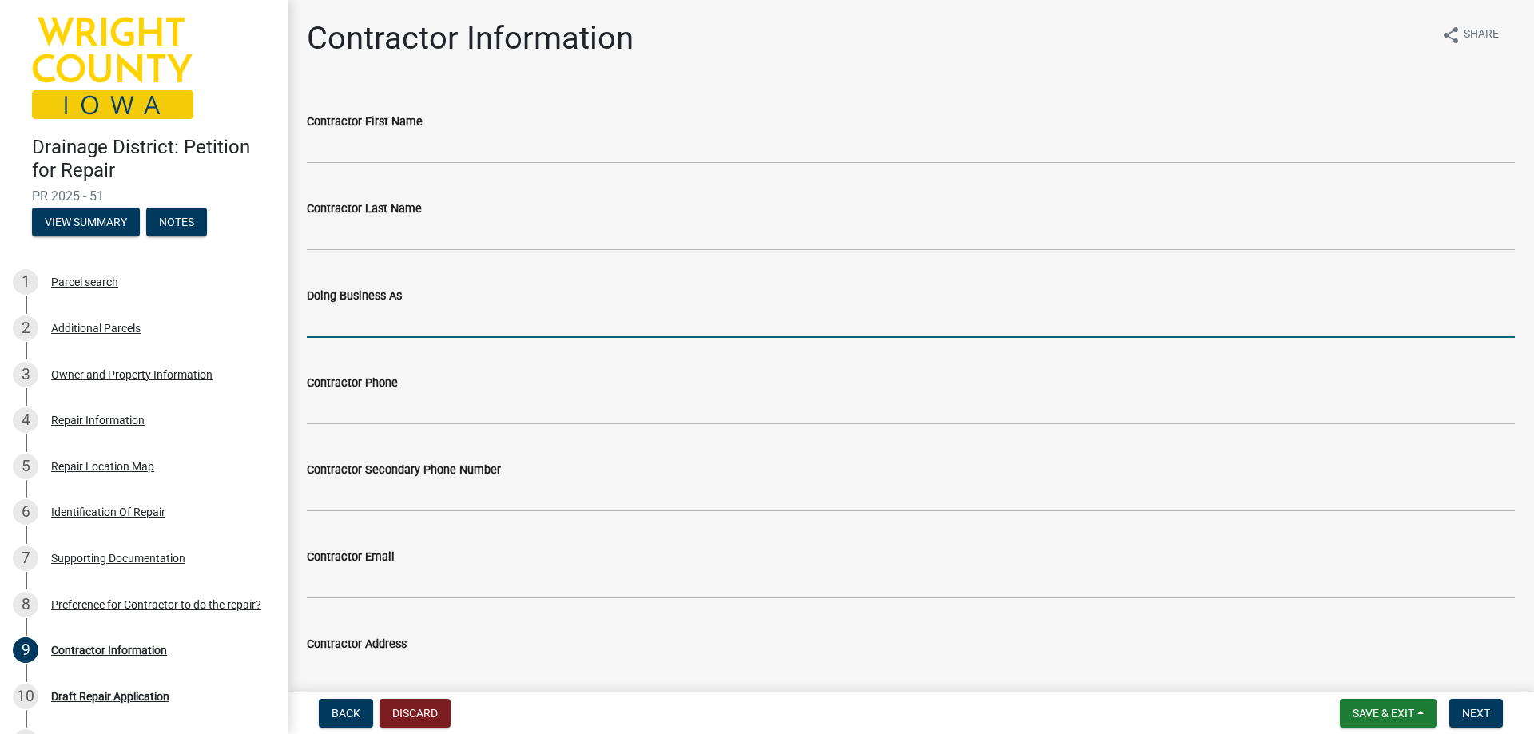
click at [446, 319] on input "Doing Business As" at bounding box center [911, 321] width 1208 height 33
type input "[PERSON_NAME]"
click at [1466, 711] on span "Next" at bounding box center [1476, 713] width 28 height 13
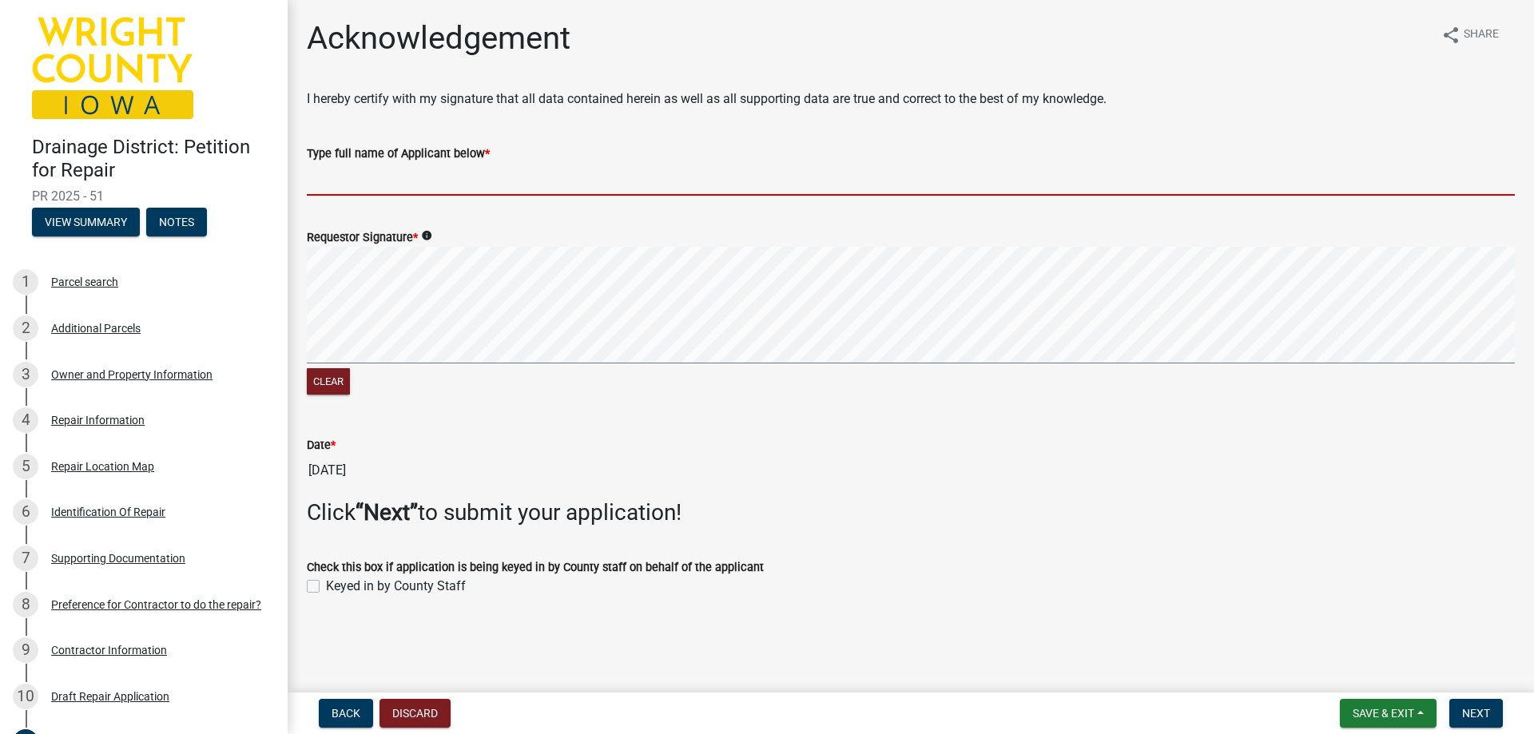
click at [325, 187] on input "Type full name of Applicant below *" at bounding box center [911, 179] width 1208 height 33
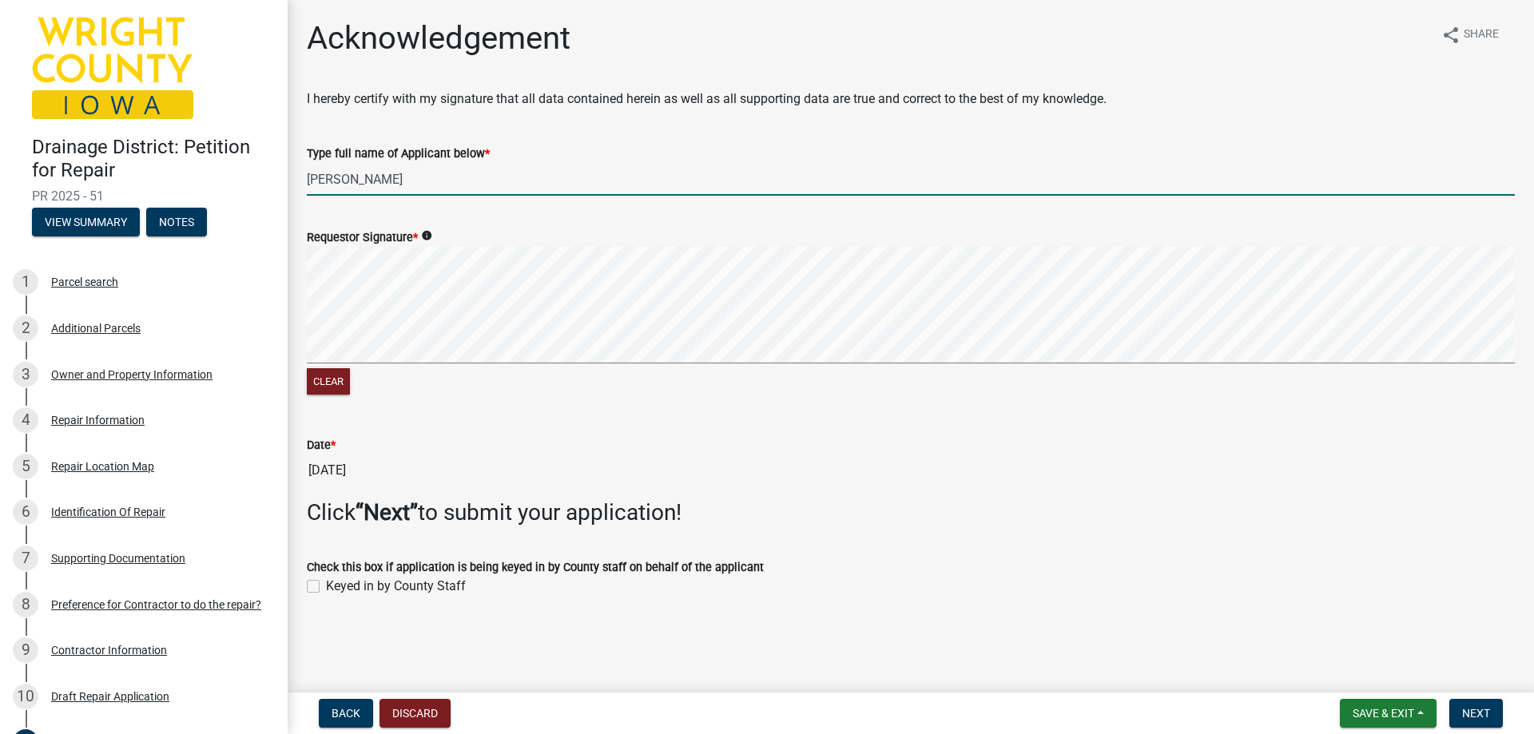
type input "[PERSON_NAME]"
click at [326, 590] on label "Keyed in by County Staff" at bounding box center [396, 586] width 140 height 19
click at [326, 587] on input "Keyed in by County Staff" at bounding box center [331, 582] width 10 height 10
checkbox input "true"
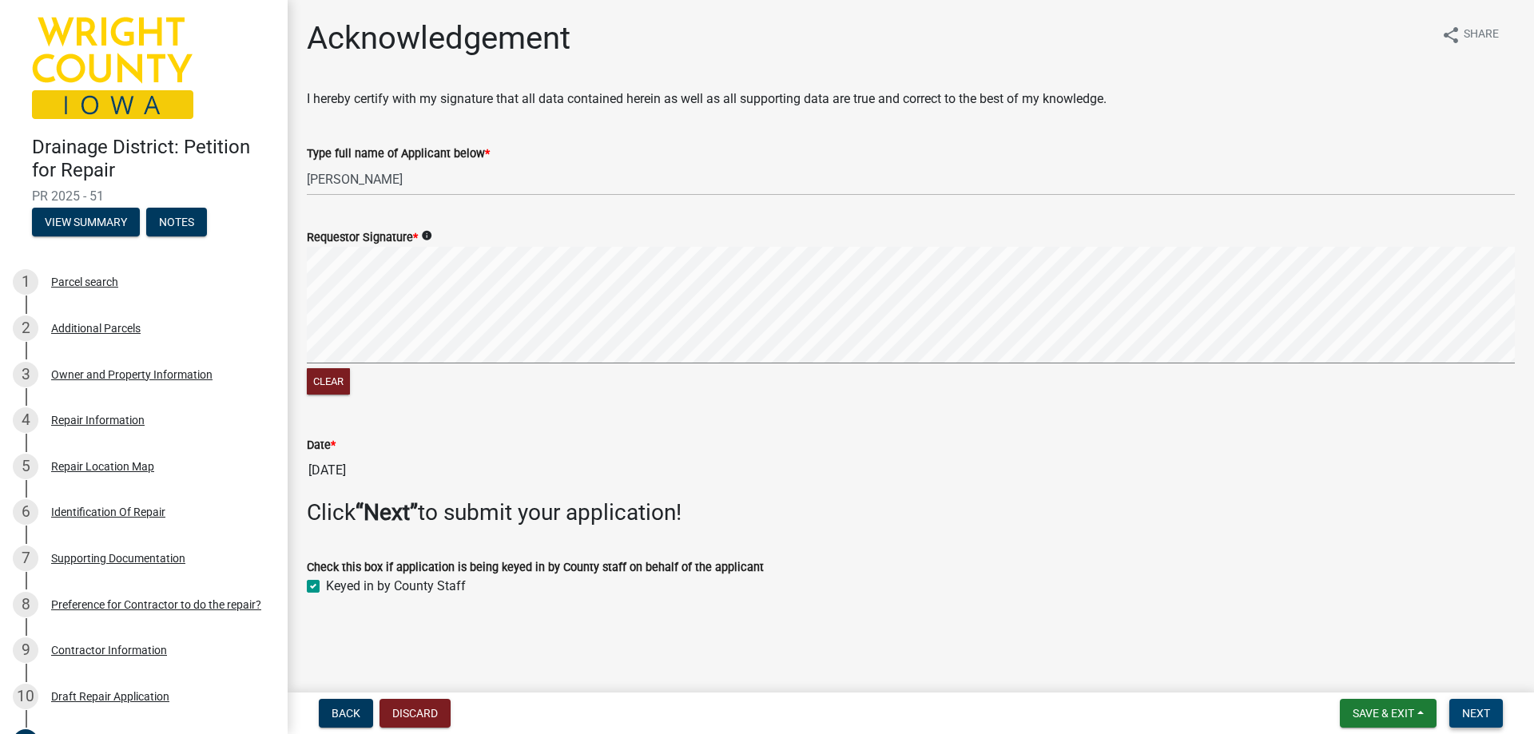
click at [1470, 716] on span "Next" at bounding box center [1476, 713] width 28 height 13
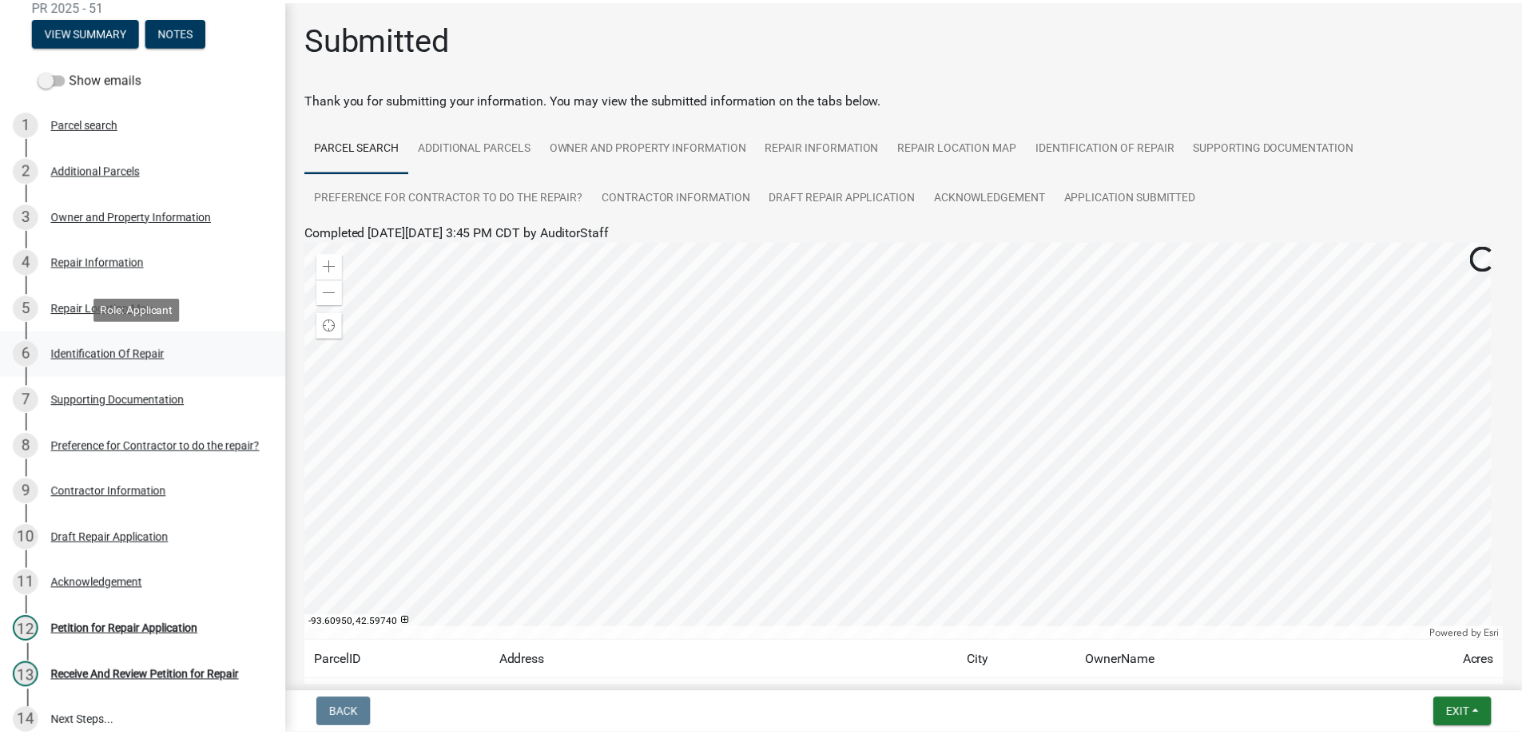
scroll to position [208, 0]
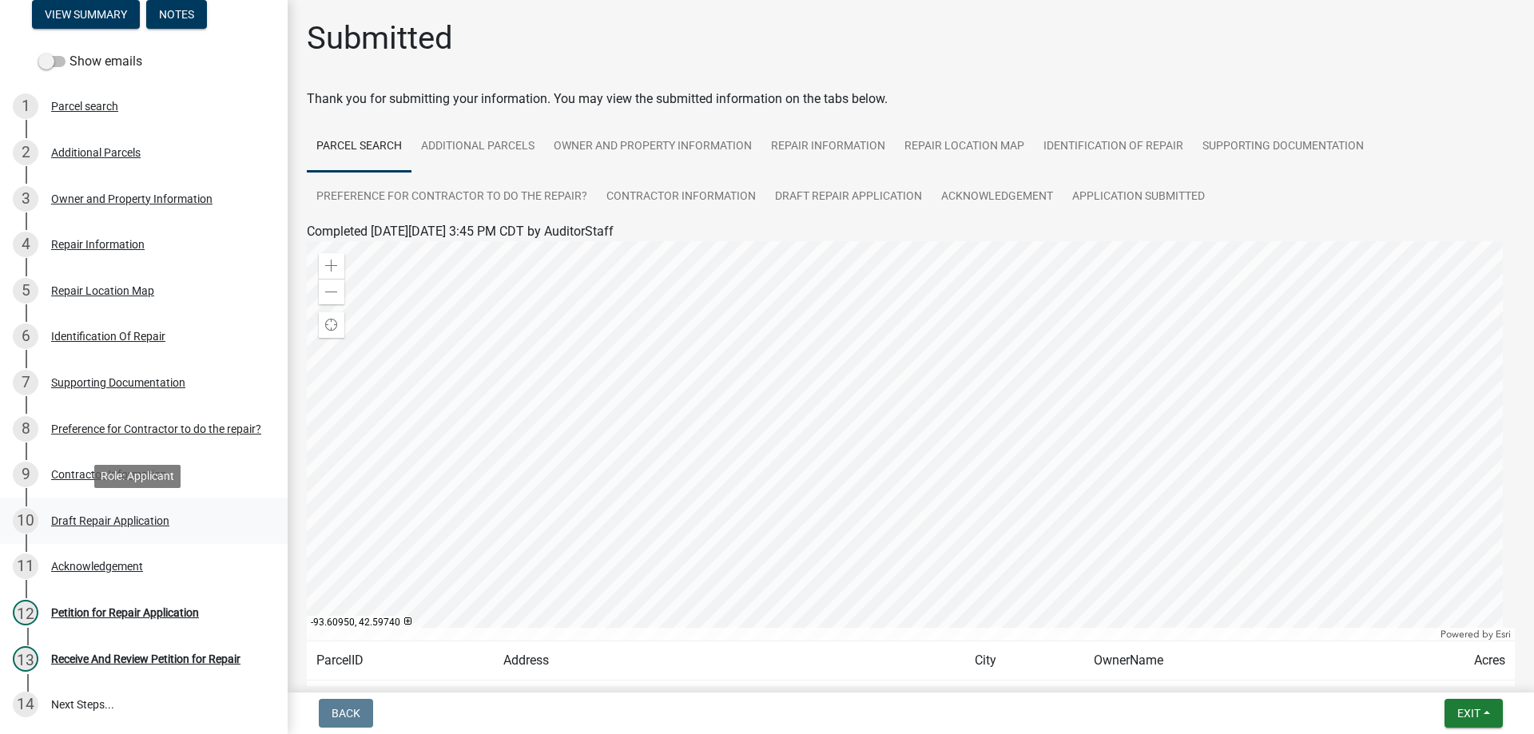
click at [91, 523] on div "Draft Repair Application" at bounding box center [110, 520] width 118 height 11
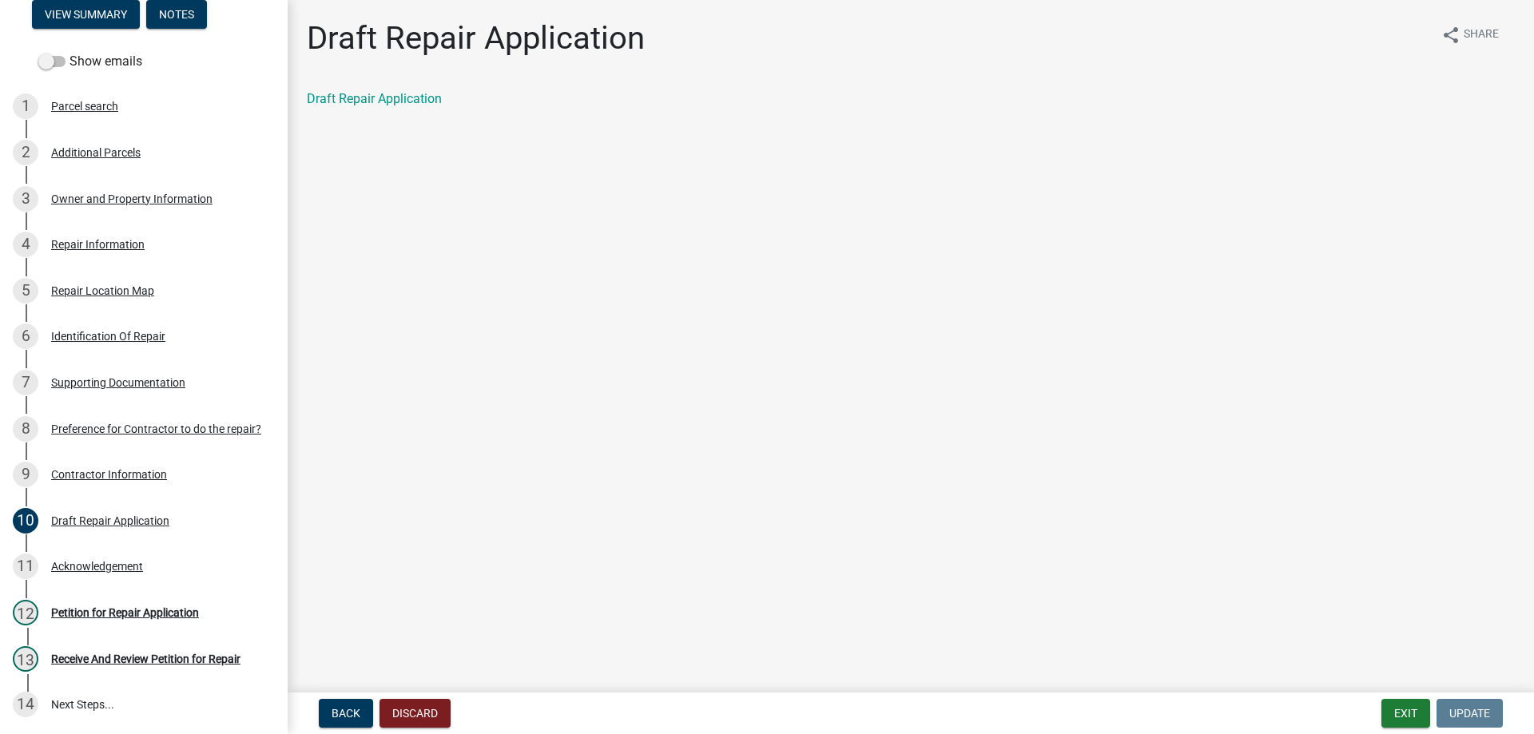
click at [384, 89] on div "Draft Repair Application" at bounding box center [911, 98] width 1208 height 19
click at [380, 94] on link "Draft Repair Application" at bounding box center [374, 98] width 135 height 15
click at [112, 611] on div "Petition for Repair Application" at bounding box center [125, 612] width 148 height 11
click at [113, 666] on div "13 Receive And Review Petition for Repair" at bounding box center [137, 659] width 249 height 26
click at [1411, 709] on button "Exit" at bounding box center [1406, 713] width 49 height 29
